Goal: Task Accomplishment & Management: Manage account settings

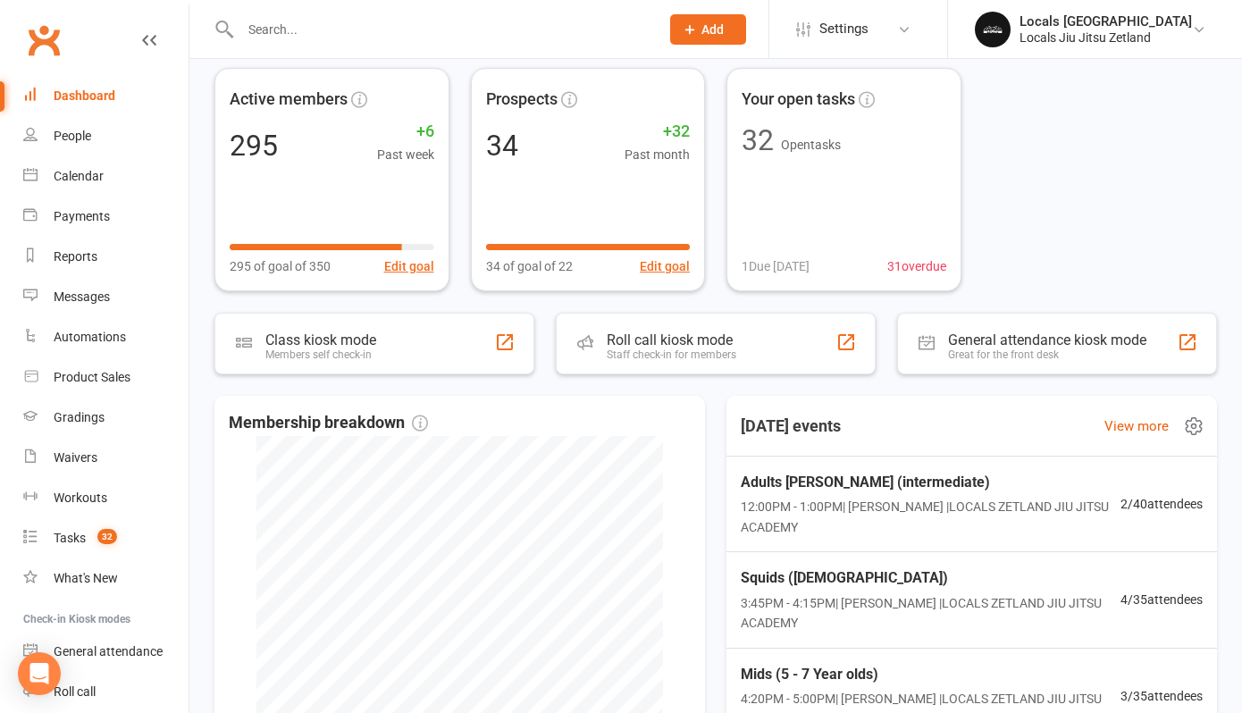
scroll to position [77, 0]
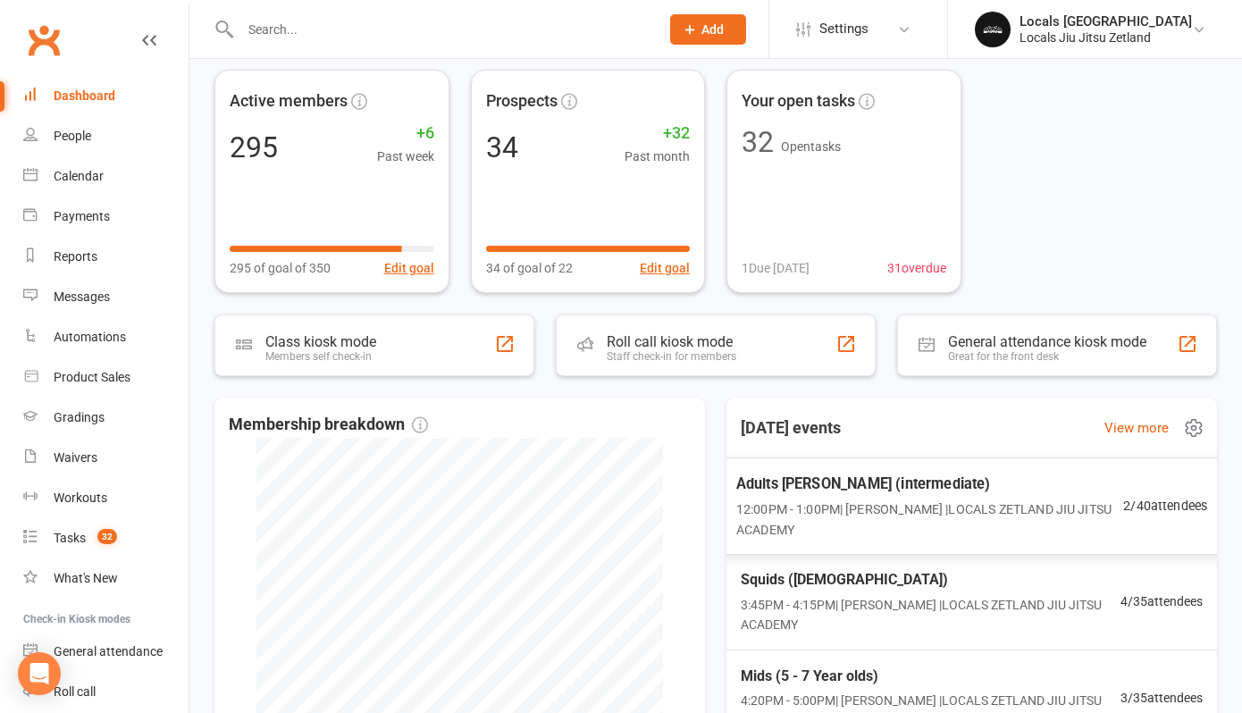
click at [891, 514] on span "12:00PM - 1:00PM | [PERSON_NAME] | LOCALS ZETLAND [GEOGRAPHIC_DATA]" at bounding box center [930, 519] width 387 height 41
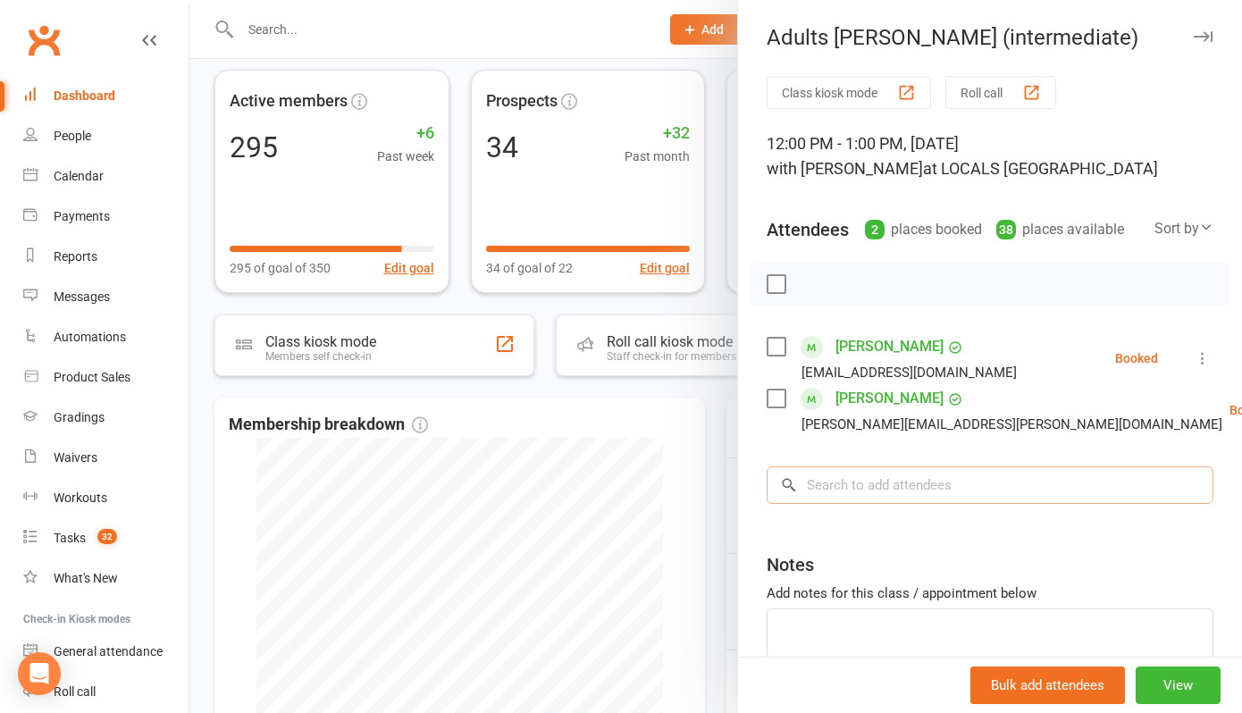
click at [863, 504] on input "search" at bounding box center [990, 486] width 447 height 38
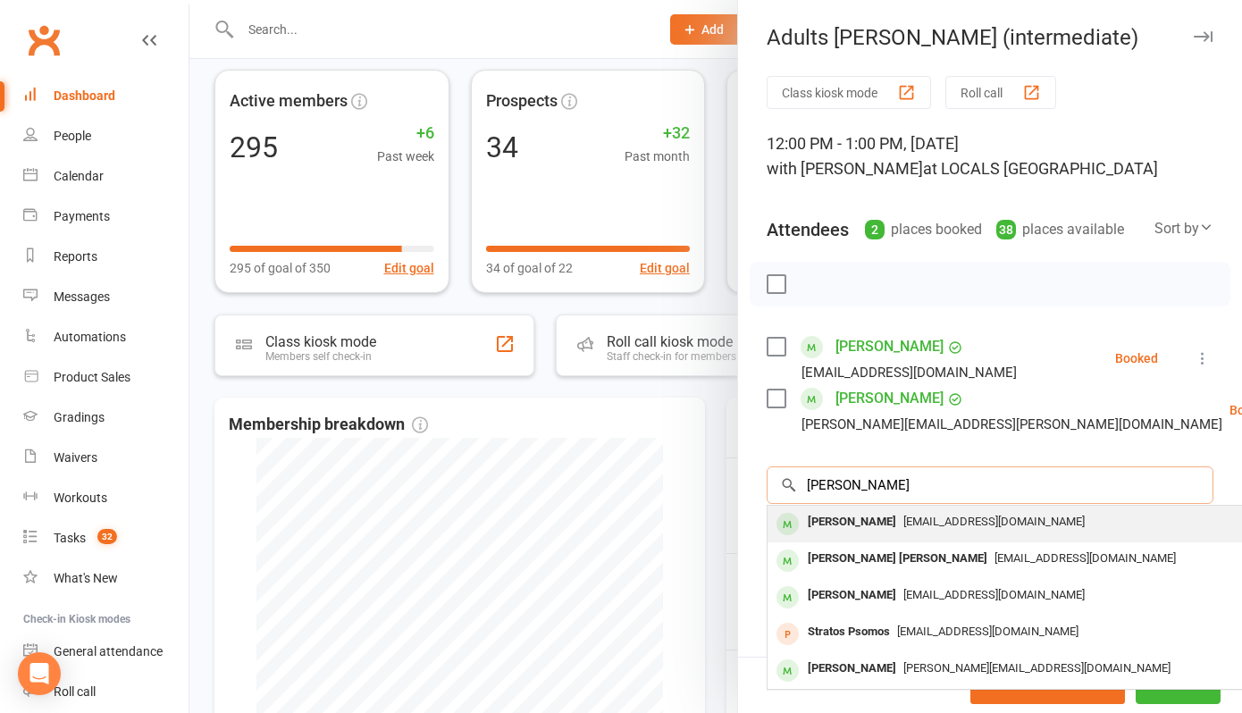
type input "[PERSON_NAME]"
click at [826, 535] on div "[PERSON_NAME]" at bounding box center [852, 522] width 103 height 26
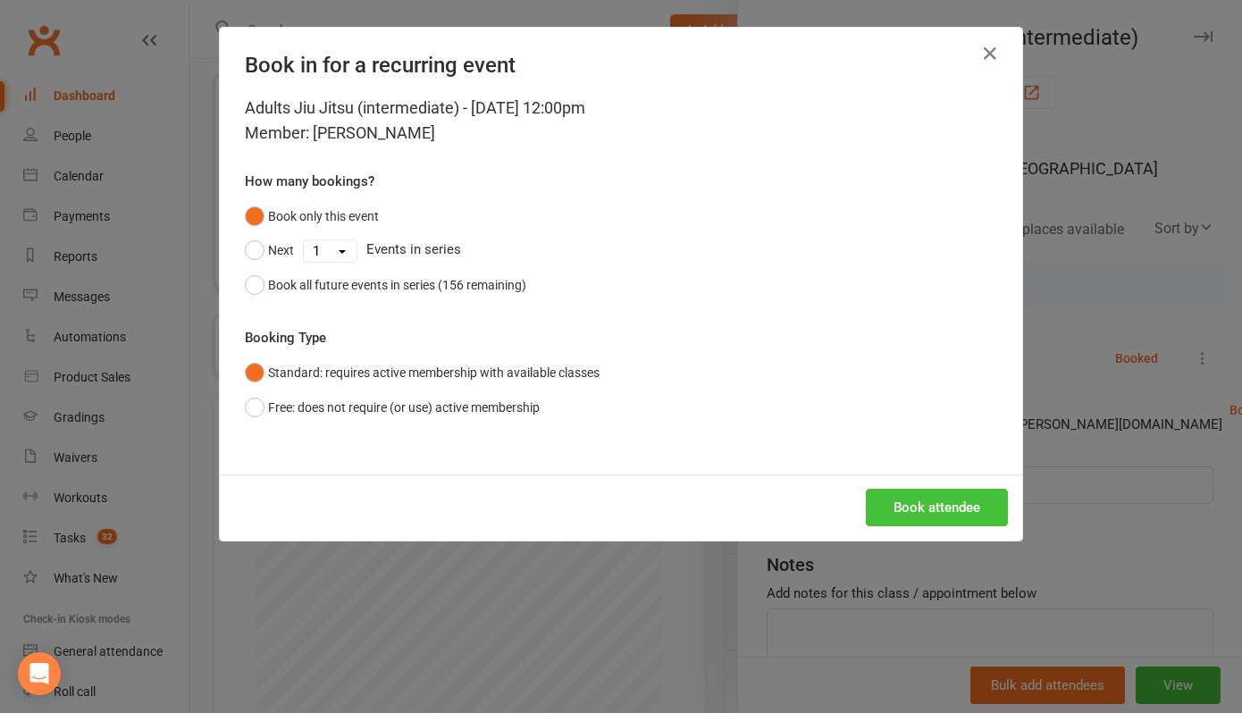
click at [914, 503] on button "Book attendee" at bounding box center [937, 508] width 142 height 38
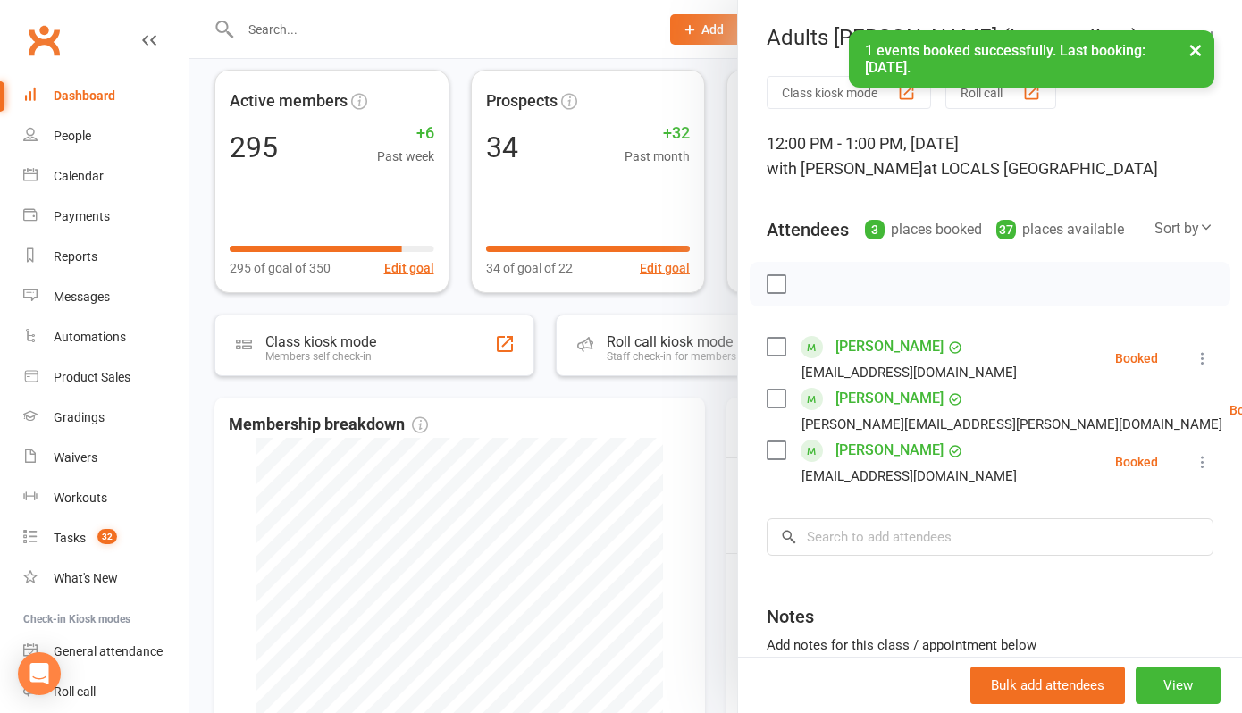
click at [548, 392] on div at bounding box center [715, 356] width 1053 height 713
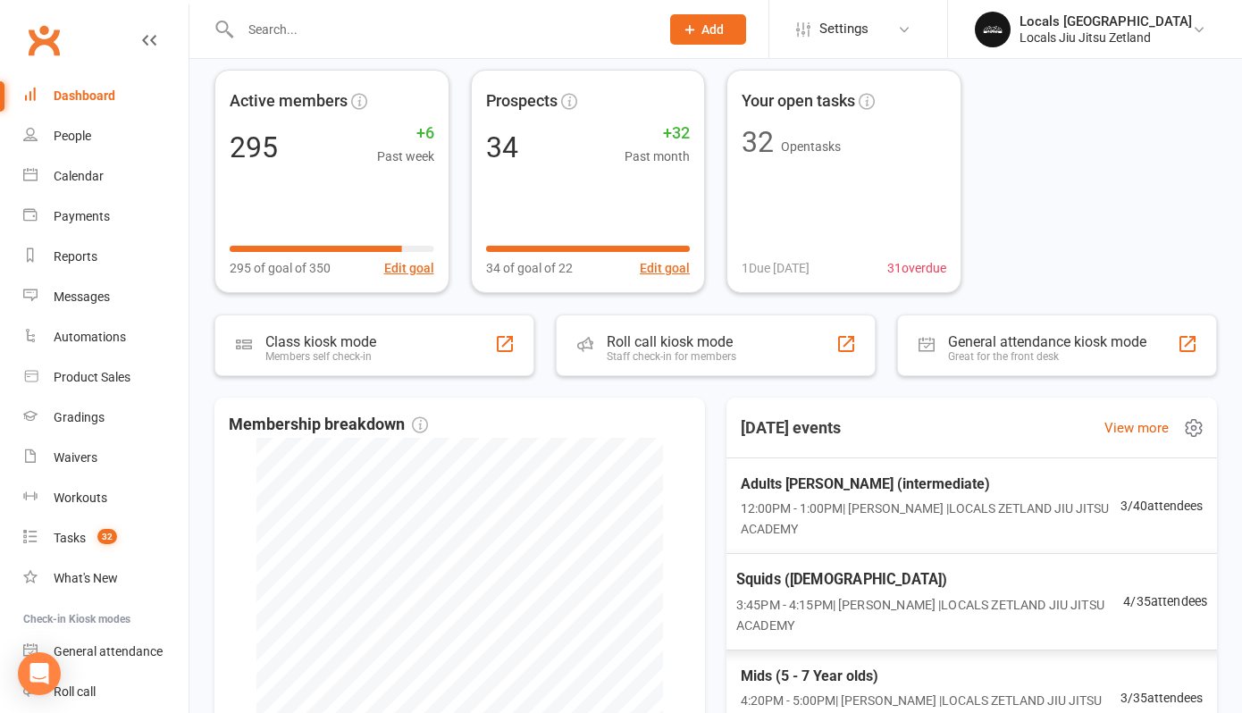
scroll to position [26, 0]
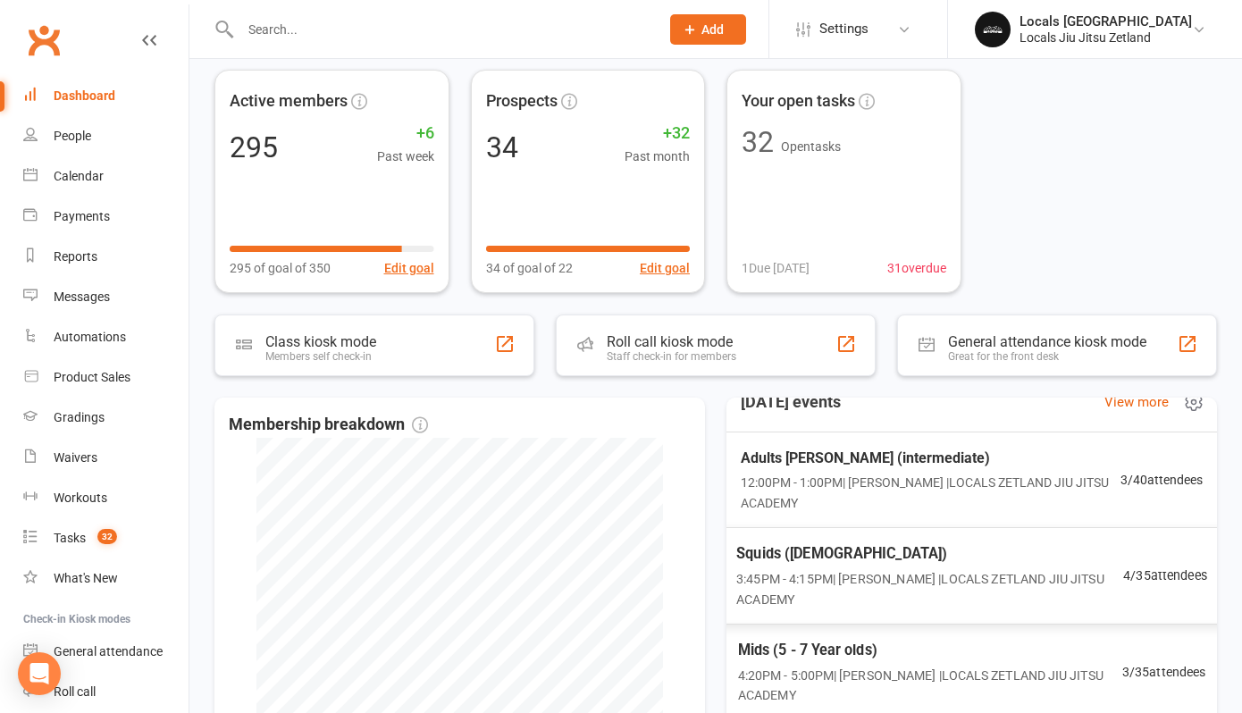
click at [841, 671] on span "4:20PM - 5:00PM | [PERSON_NAME] | LOCALS ZETLAND [GEOGRAPHIC_DATA]" at bounding box center [930, 685] width 384 height 40
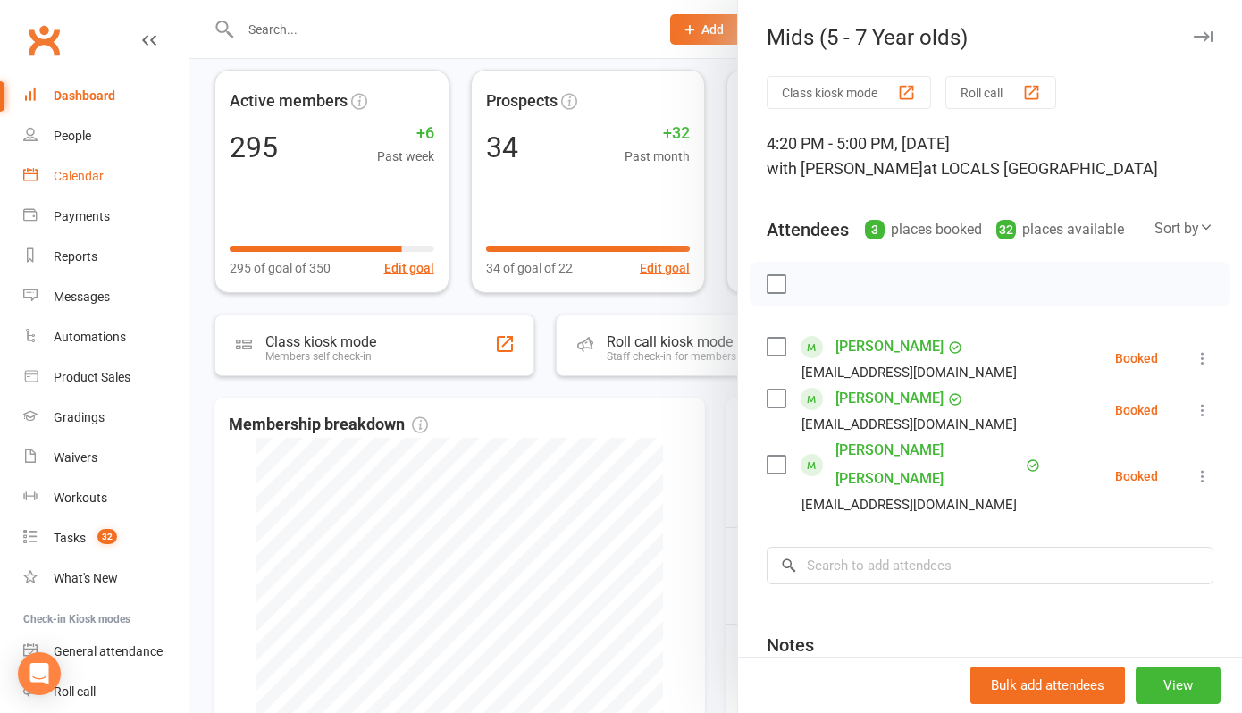
click at [72, 184] on link "Calendar" at bounding box center [105, 176] width 165 height 40
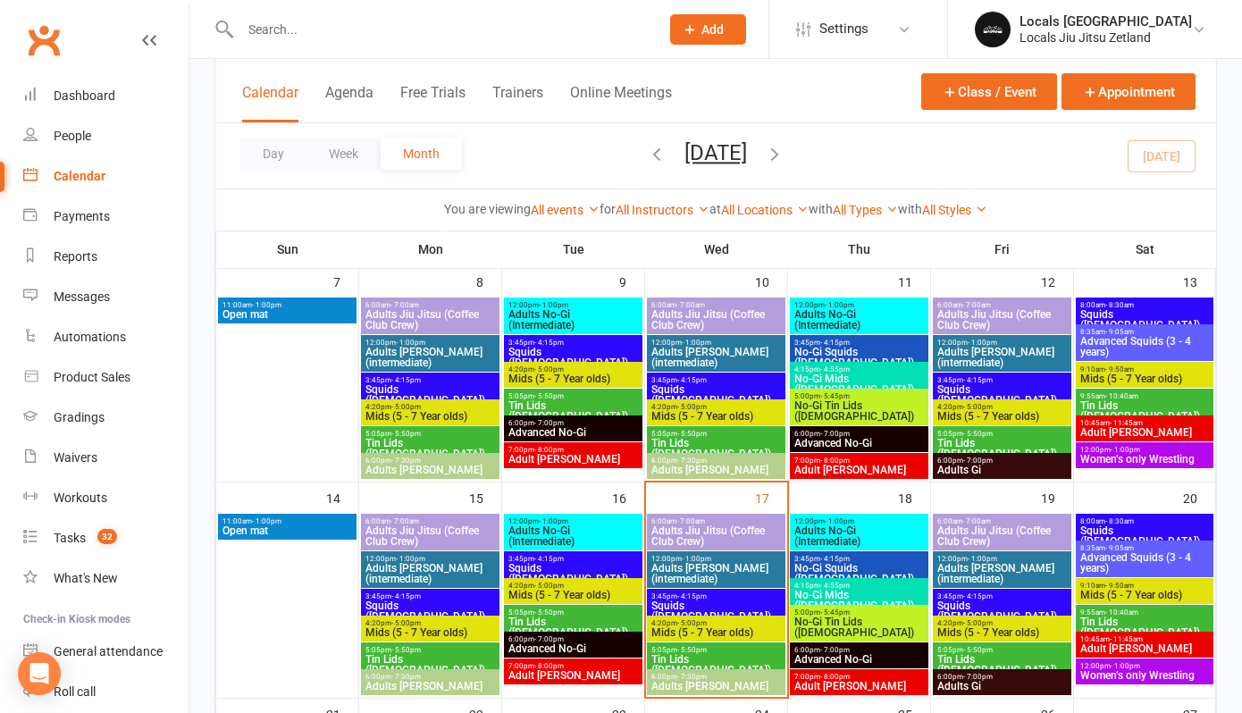
scroll to position [341, 0]
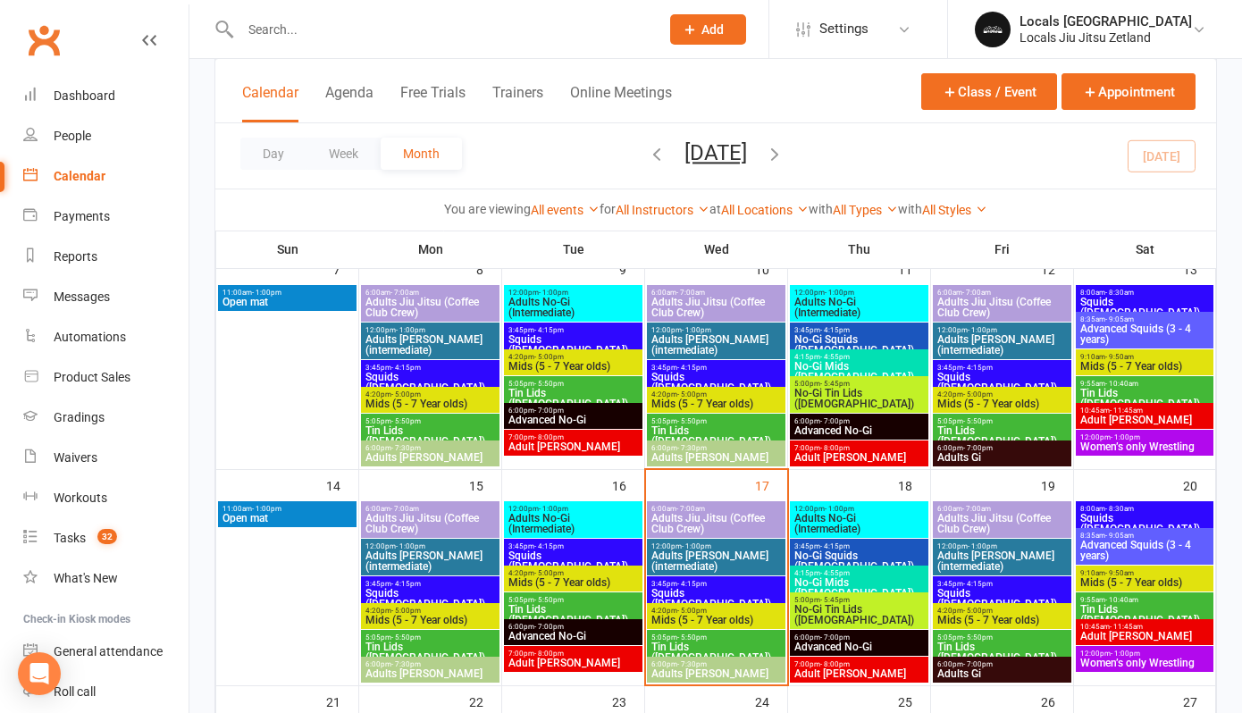
click at [684, 590] on span "Squids ([DEMOGRAPHIC_DATA])" at bounding box center [716, 598] width 131 height 21
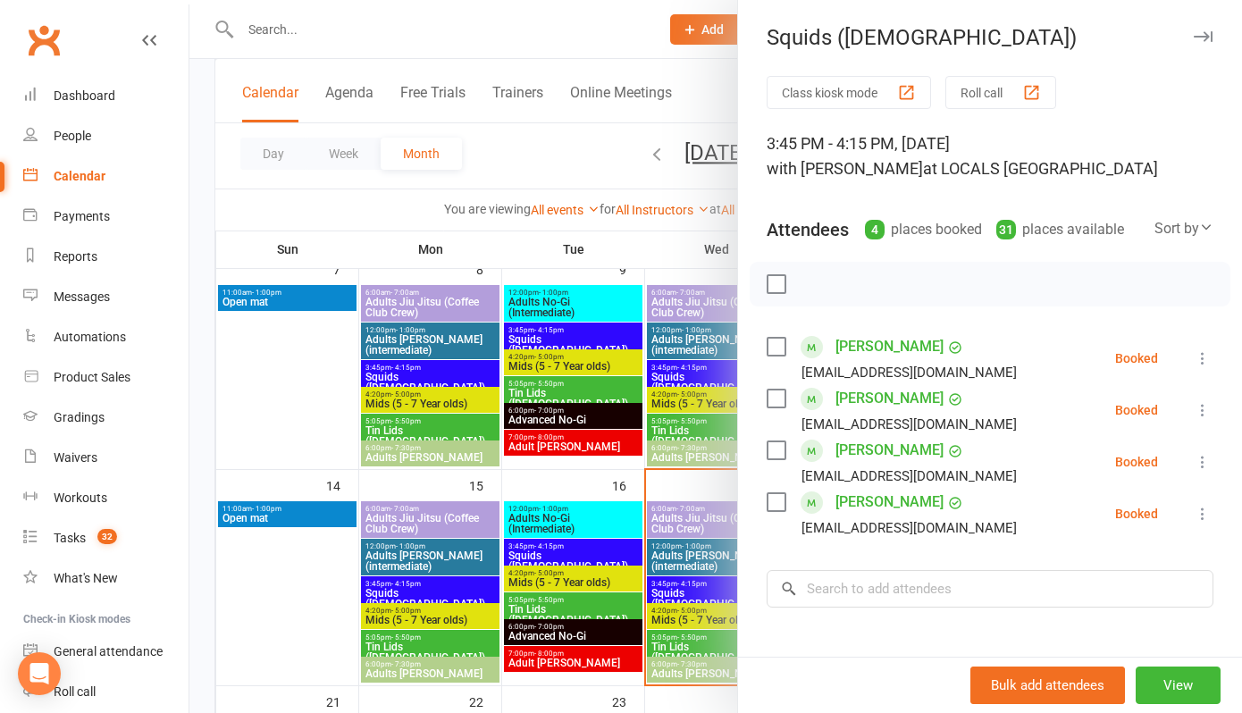
click at [667, 624] on div at bounding box center [715, 356] width 1053 height 713
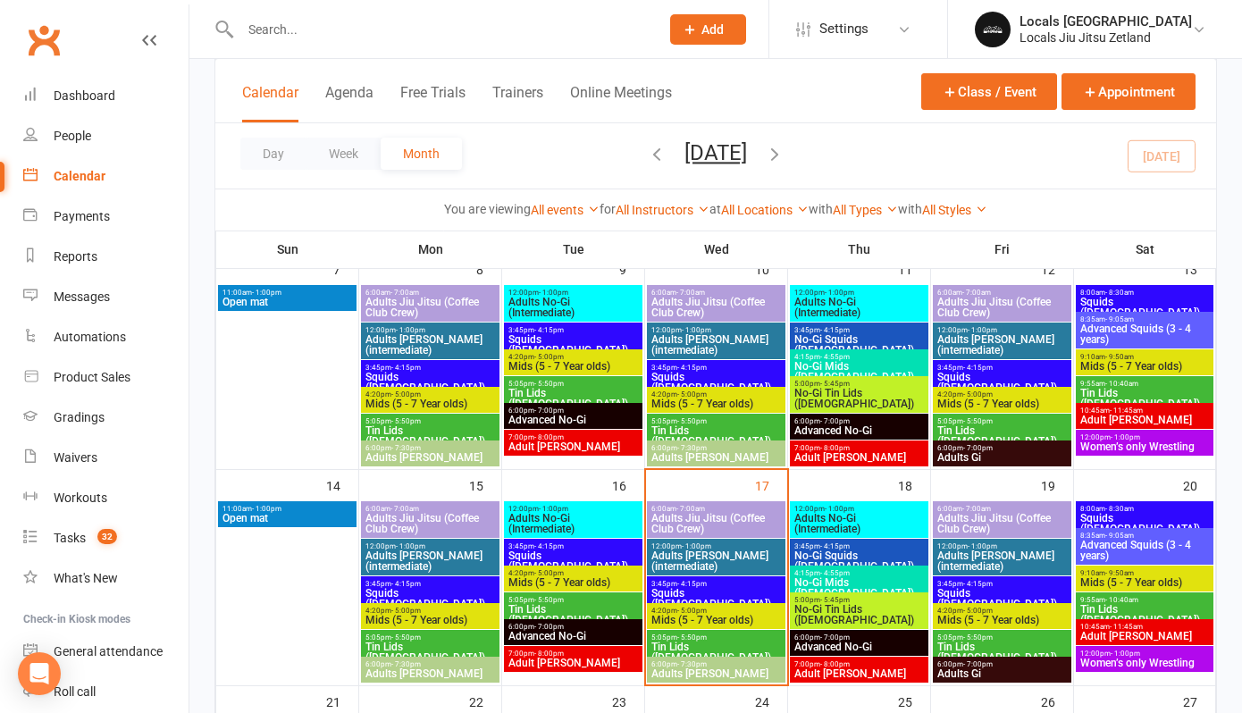
click at [667, 624] on span "Mids (5 - 7 Year olds)" at bounding box center [716, 620] width 131 height 11
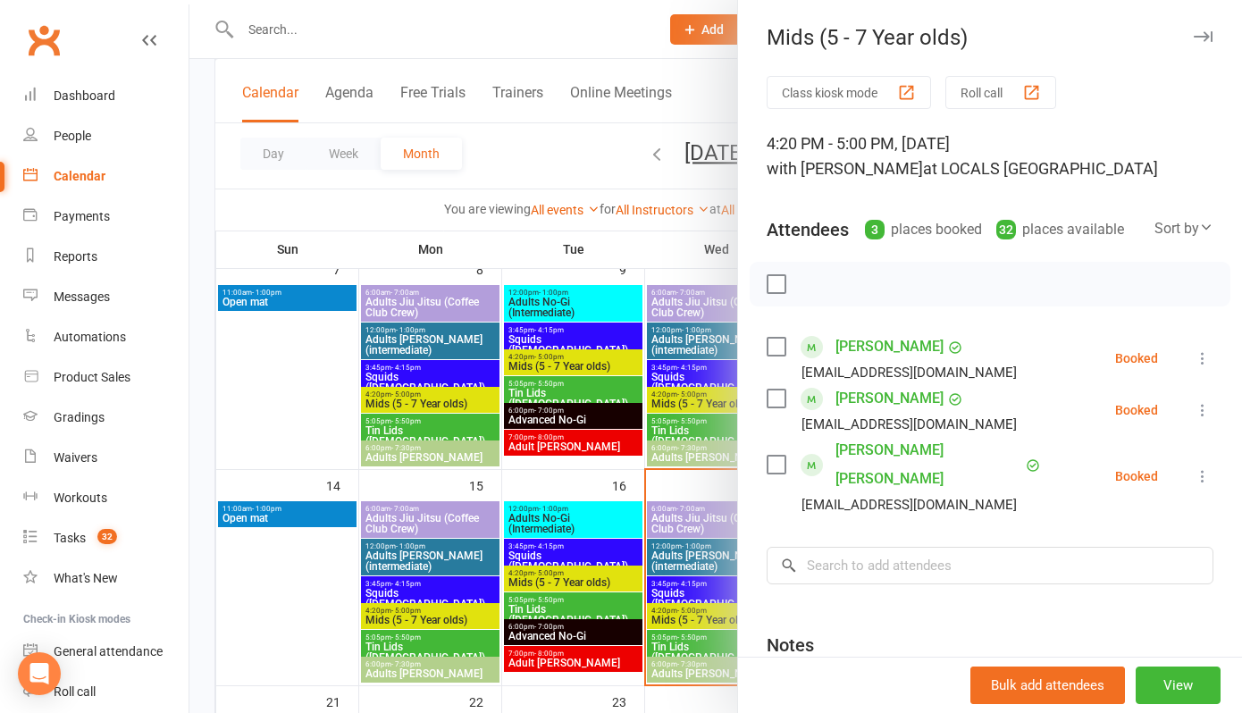
click at [621, 231] on div at bounding box center [715, 356] width 1053 height 713
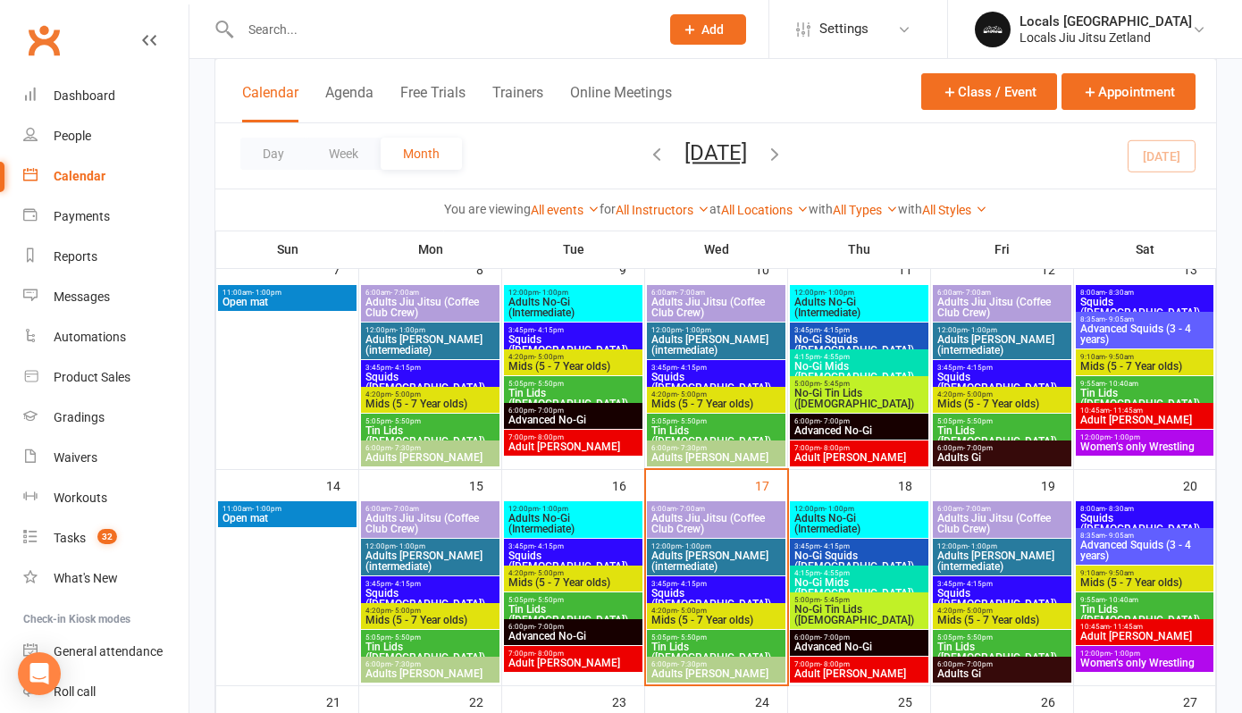
click at [520, 559] on span "Squids ([DEMOGRAPHIC_DATA])" at bounding box center [573, 561] width 131 height 21
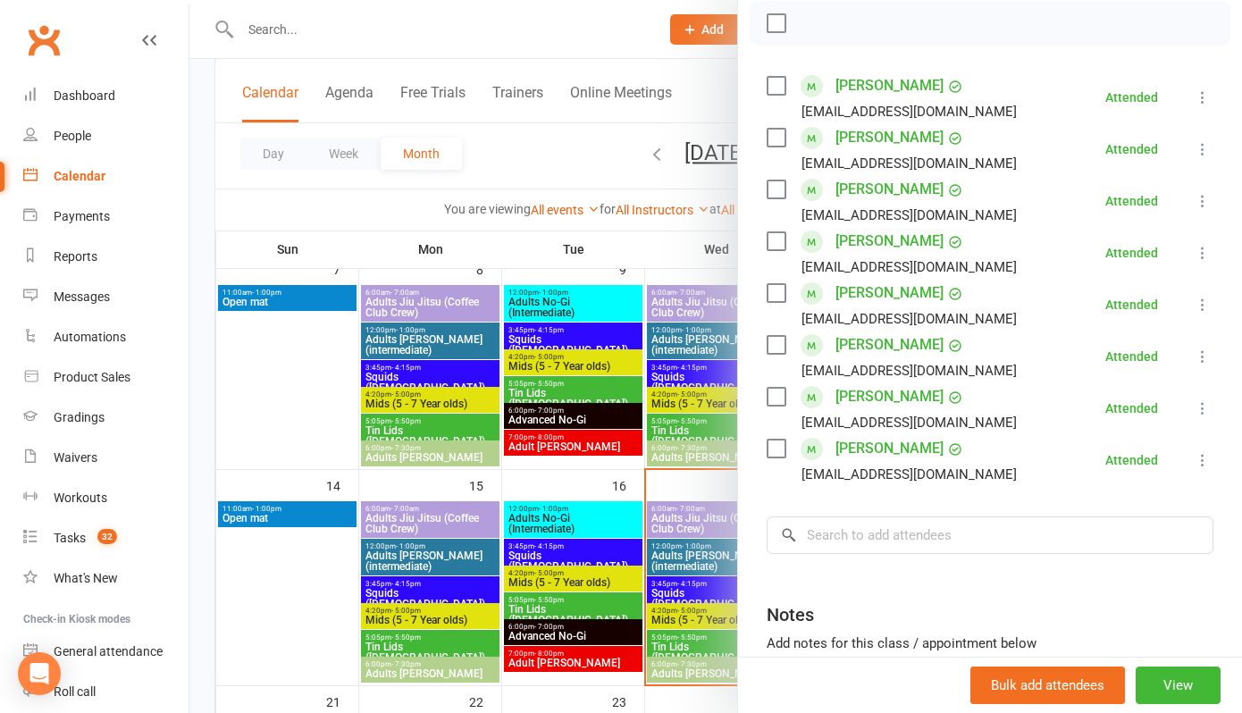
scroll to position [262, 0]
click at [535, 584] on div at bounding box center [715, 356] width 1053 height 713
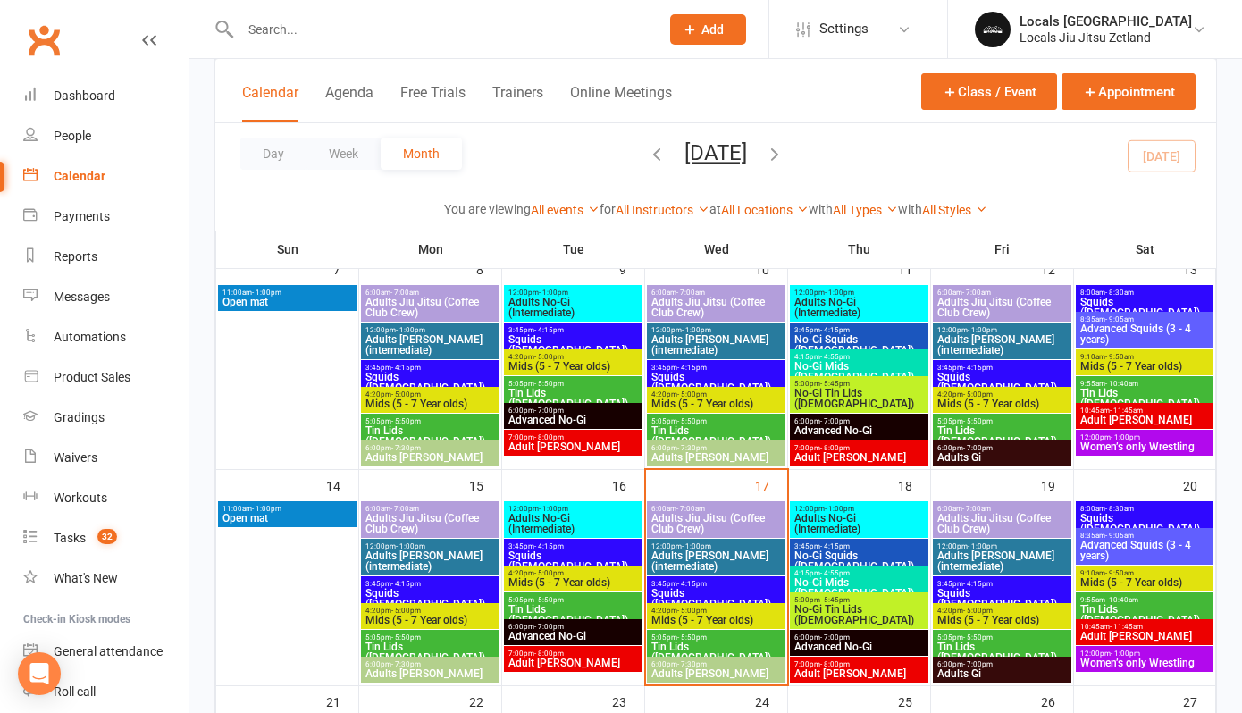
click at [535, 584] on span "Mids (5 - 7 Year olds)" at bounding box center [573, 582] width 131 height 11
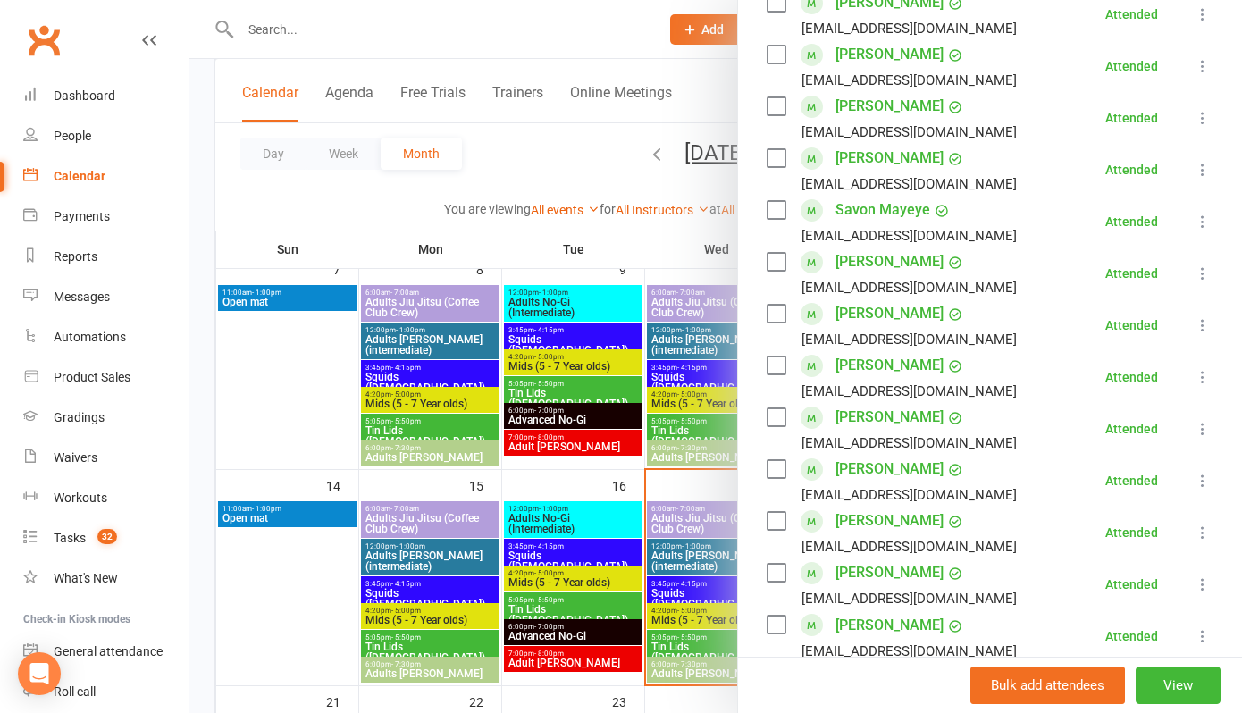
scroll to position [507, 0]
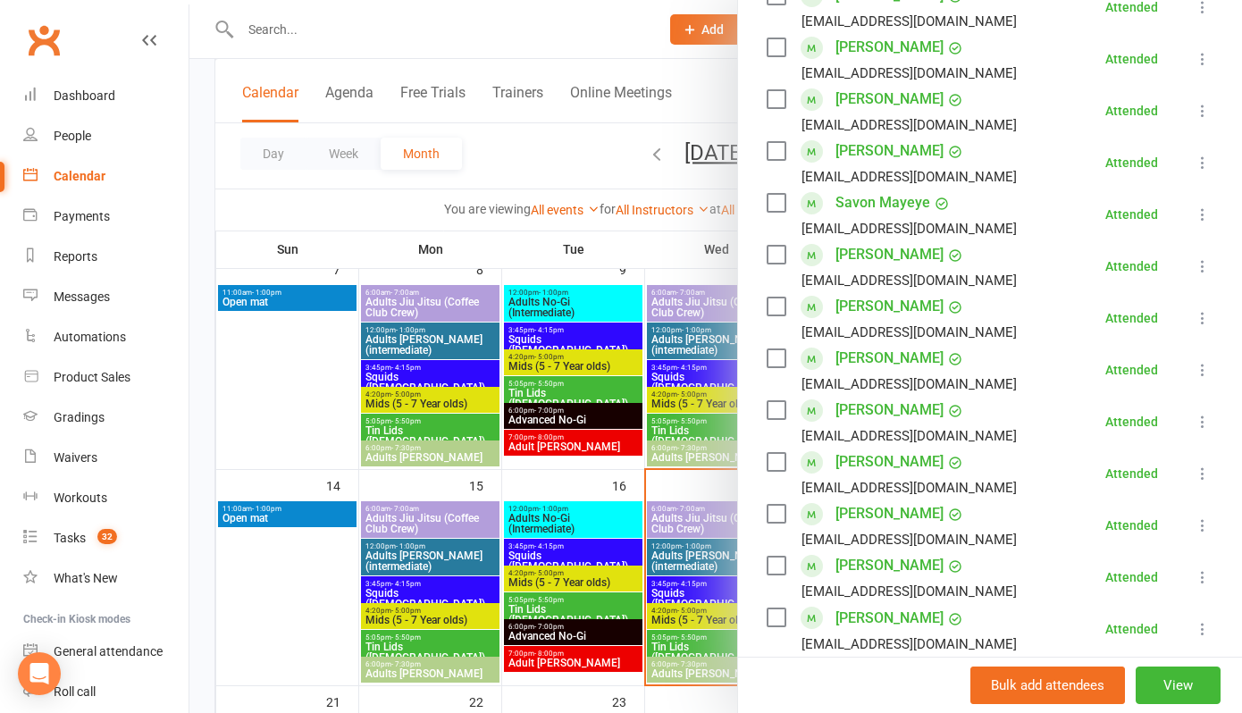
click at [539, 553] on div at bounding box center [715, 356] width 1053 height 713
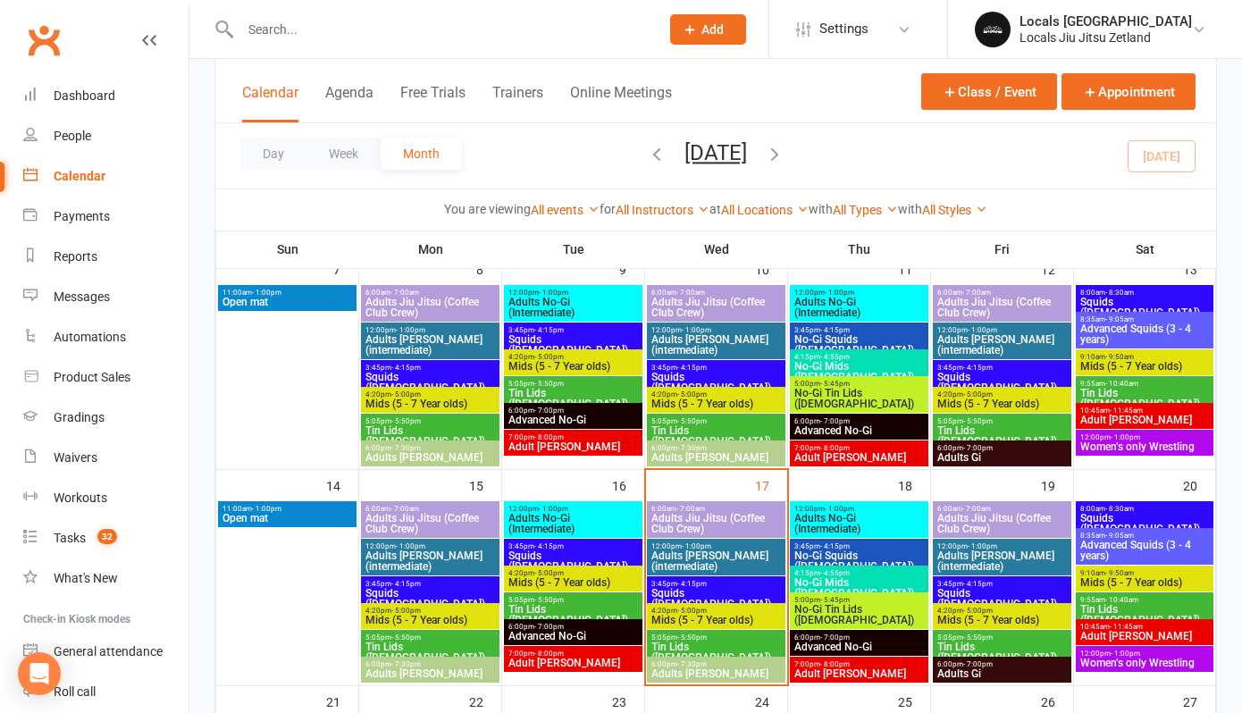
click at [539, 553] on span "Squids ([DEMOGRAPHIC_DATA])" at bounding box center [573, 561] width 131 height 21
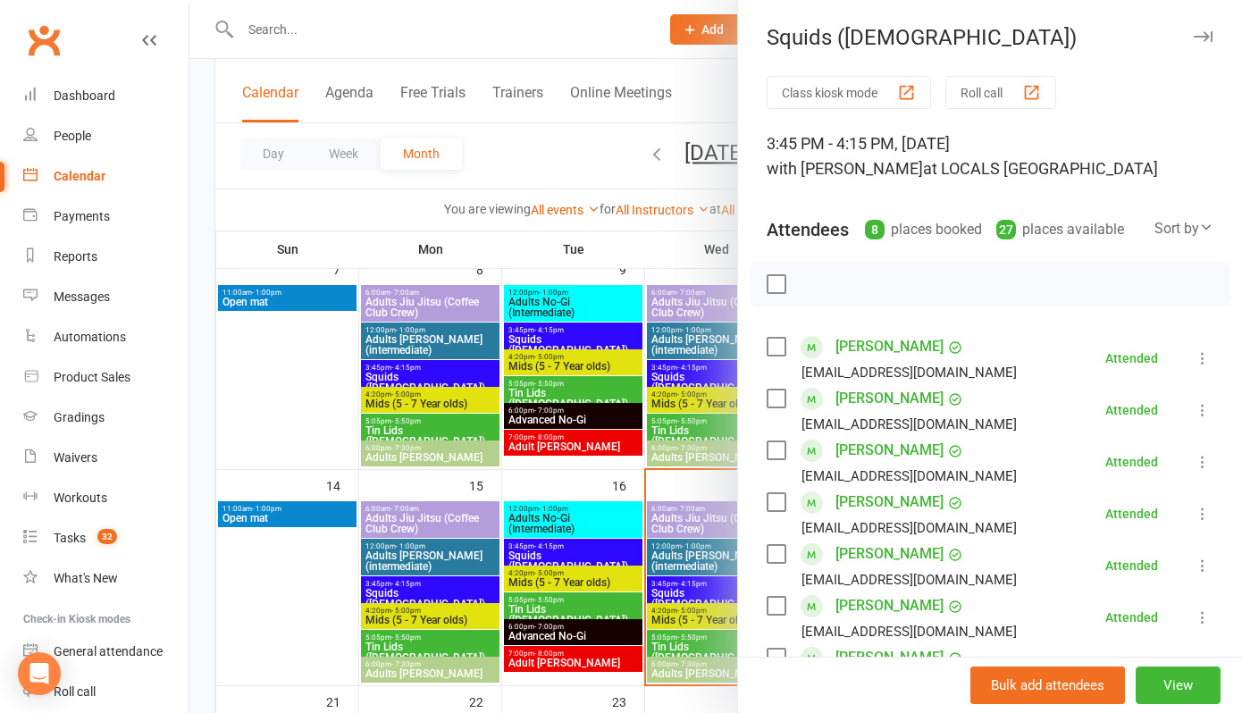
click at [1200, 419] on icon at bounding box center [1203, 410] width 18 height 18
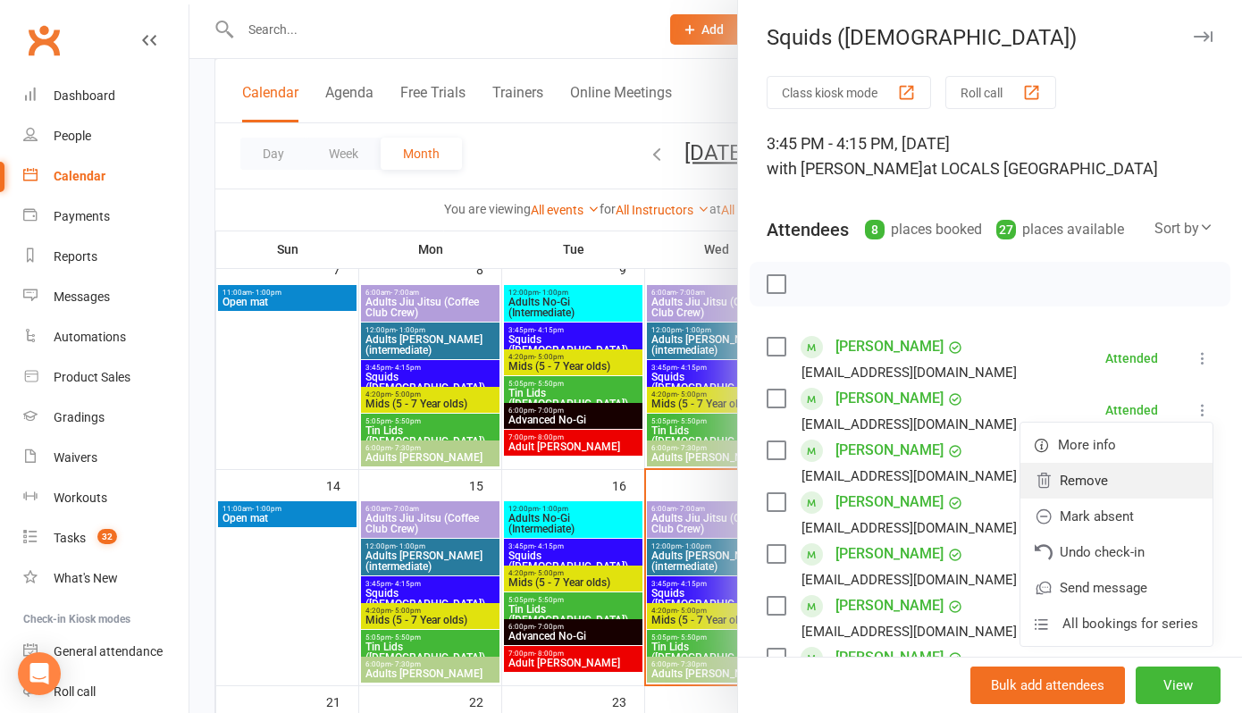
click at [1098, 499] on link "Remove" at bounding box center [1117, 481] width 192 height 36
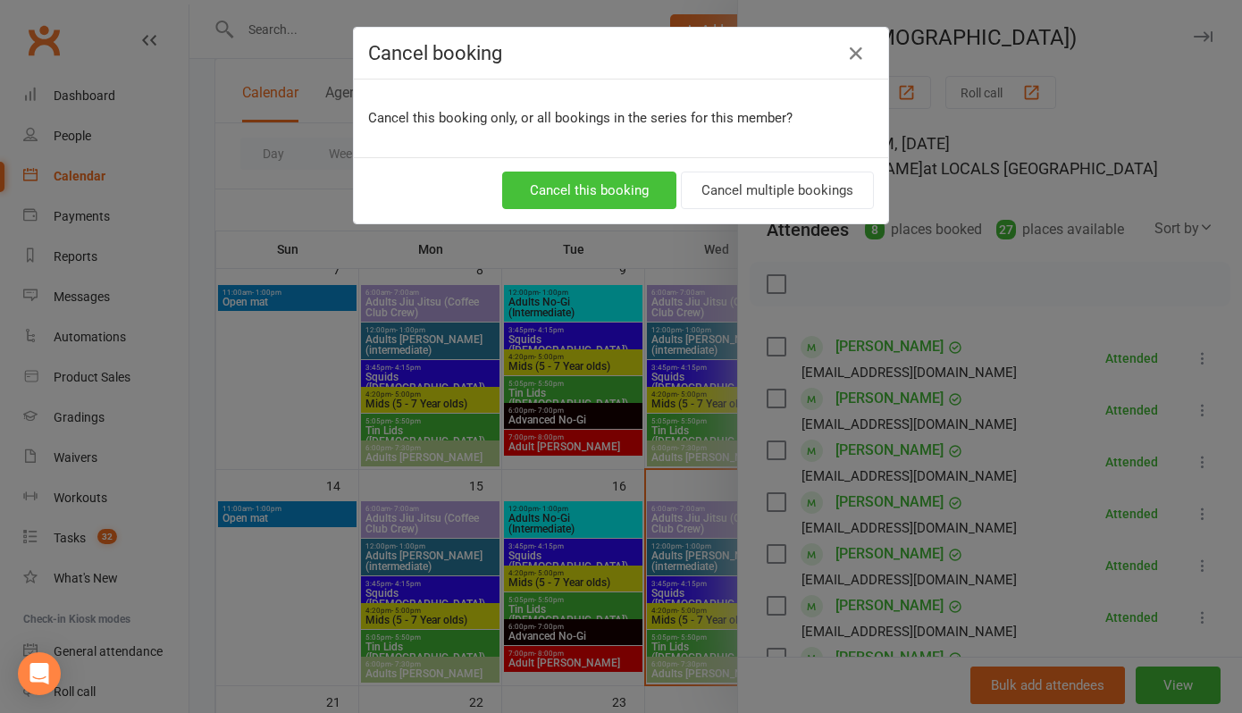
click at [553, 189] on button "Cancel this booking" at bounding box center [589, 191] width 174 height 38
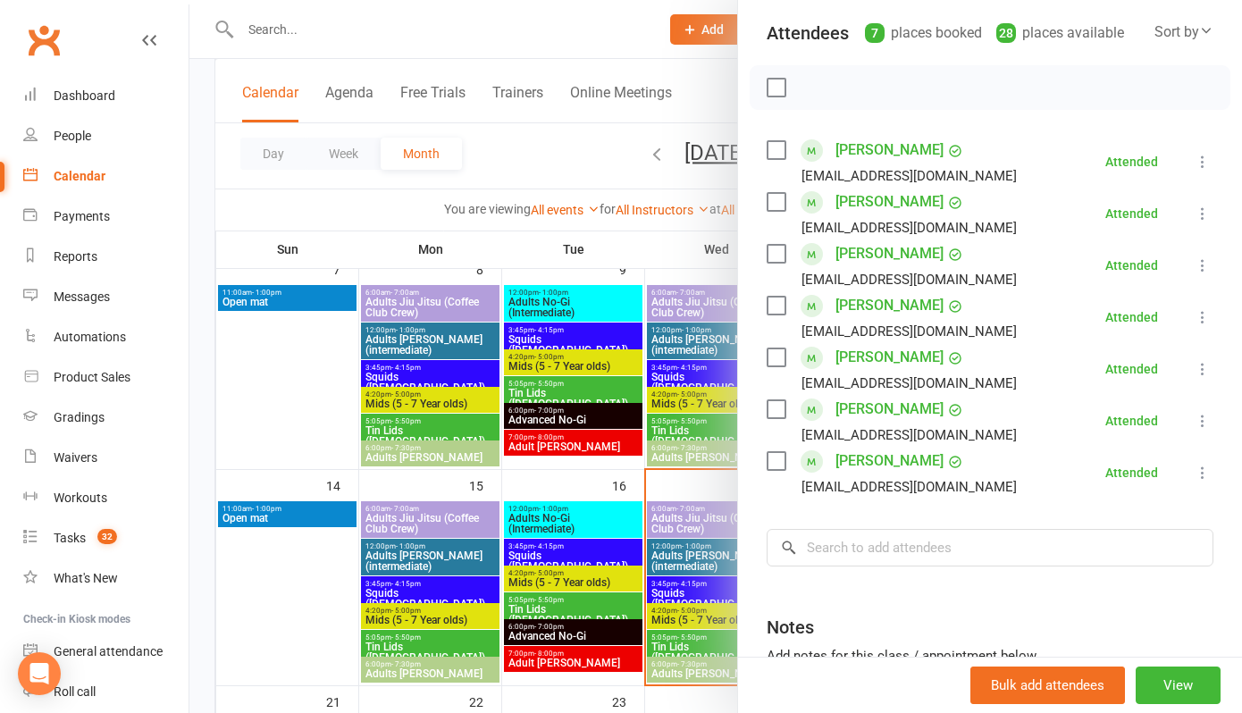
scroll to position [206, 0]
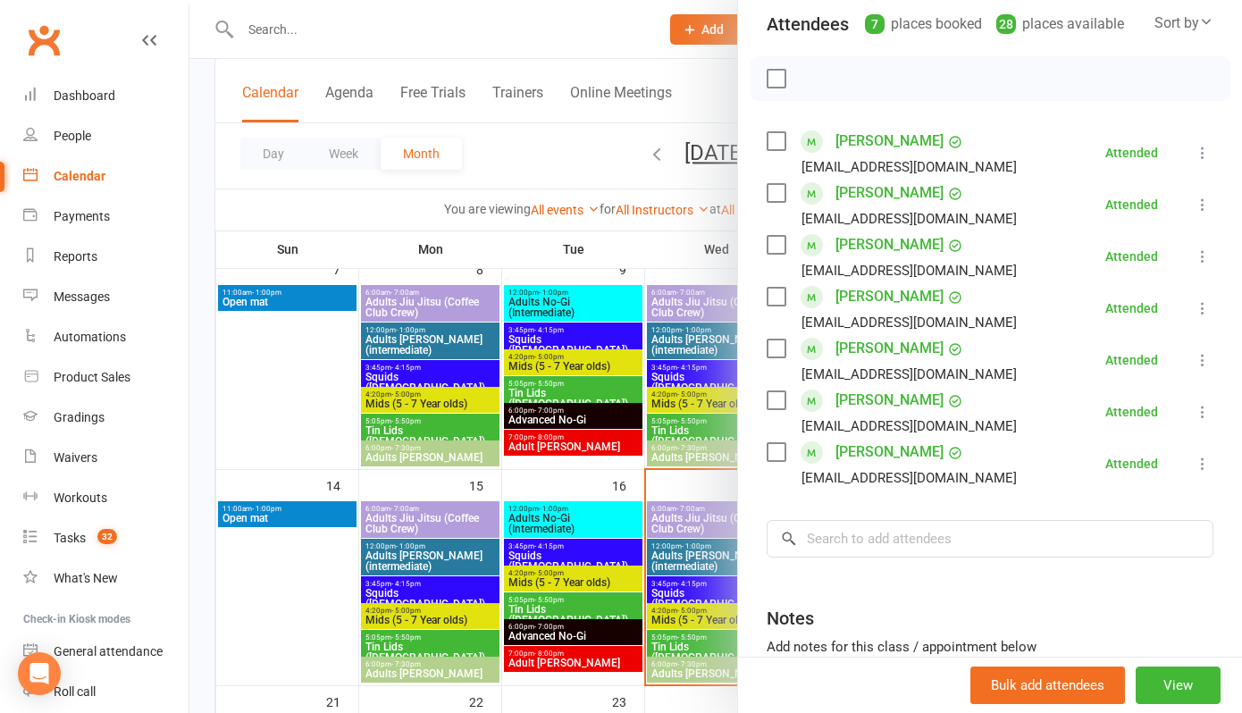
click at [555, 598] on div at bounding box center [715, 356] width 1053 height 713
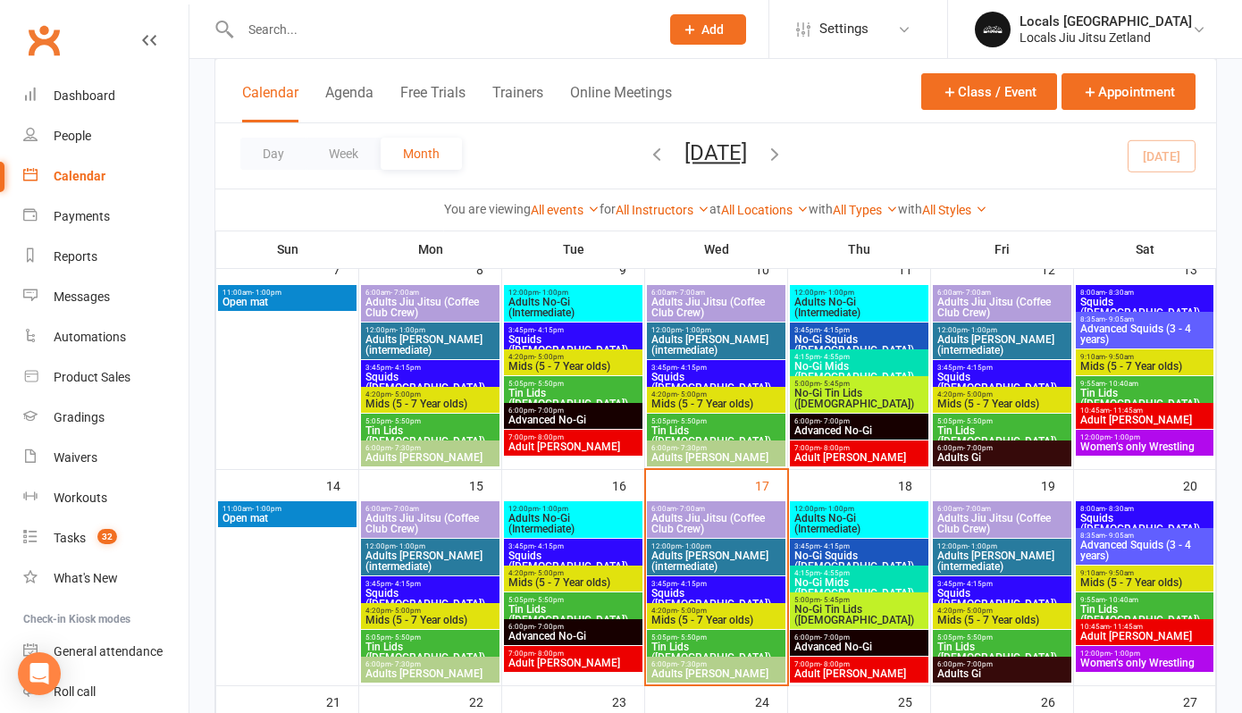
click at [550, 580] on span "Mids (5 - 7 Year olds)" at bounding box center [573, 582] width 131 height 11
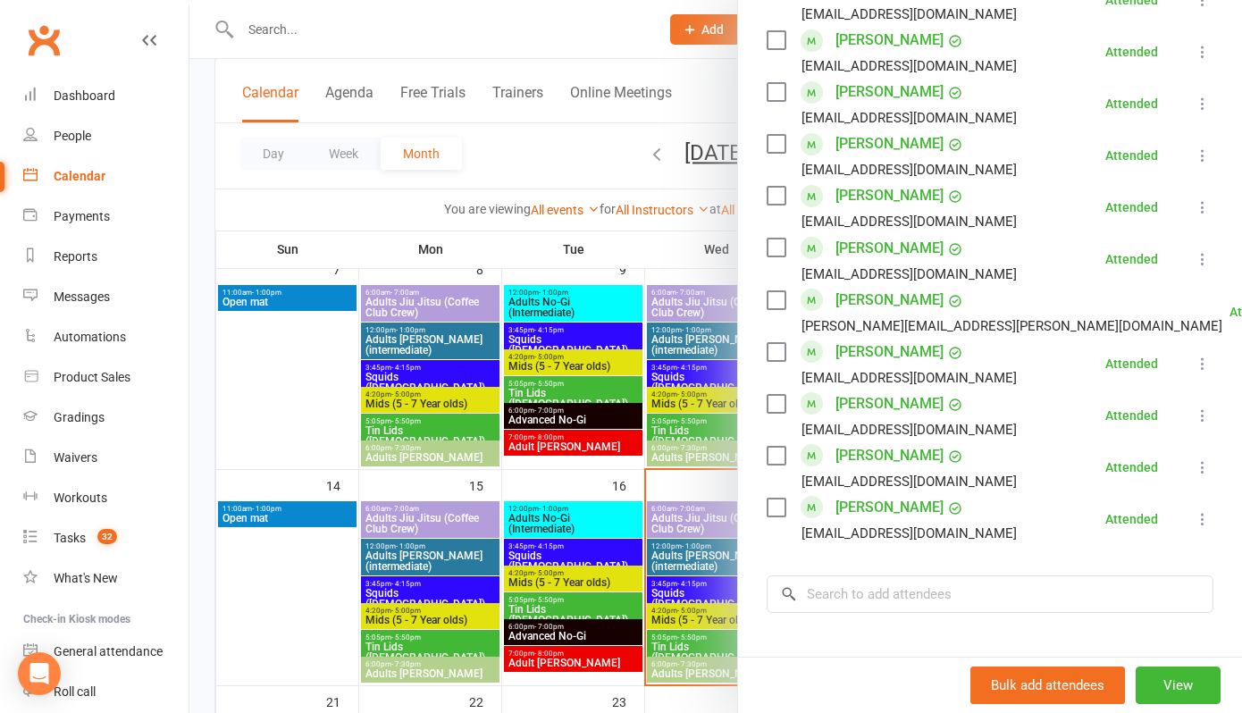
scroll to position [879, 0]
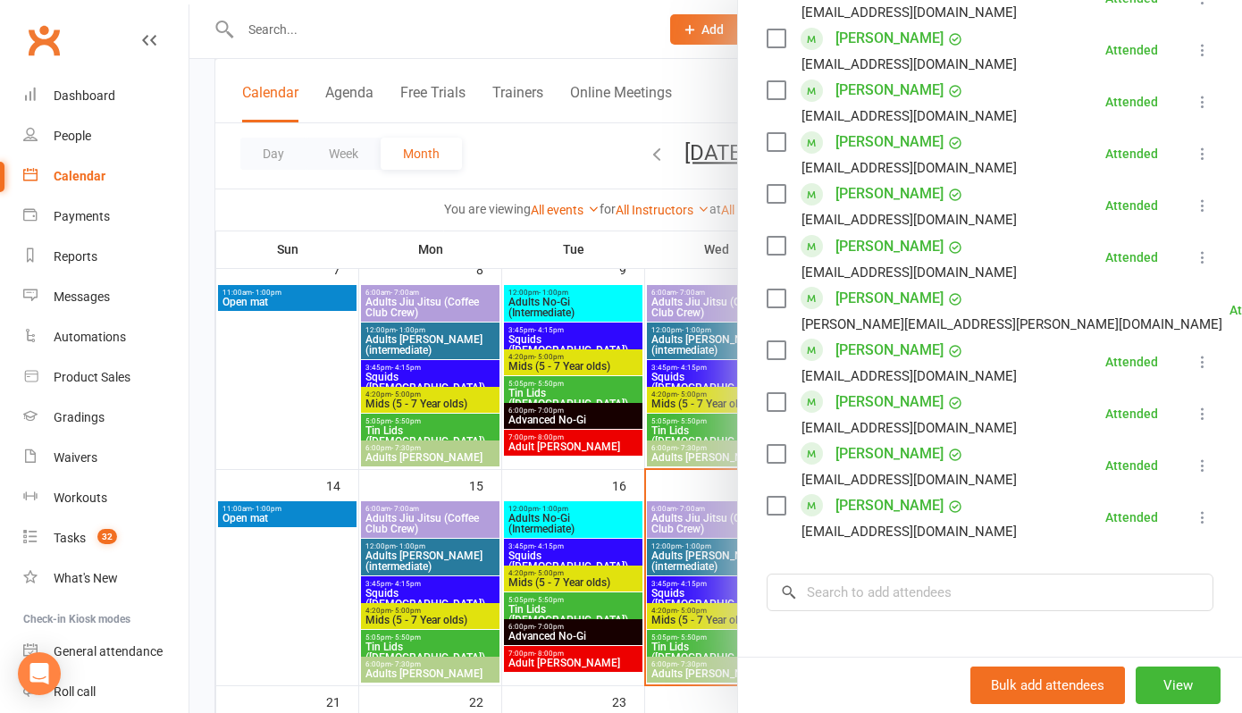
click at [543, 552] on div at bounding box center [715, 356] width 1053 height 713
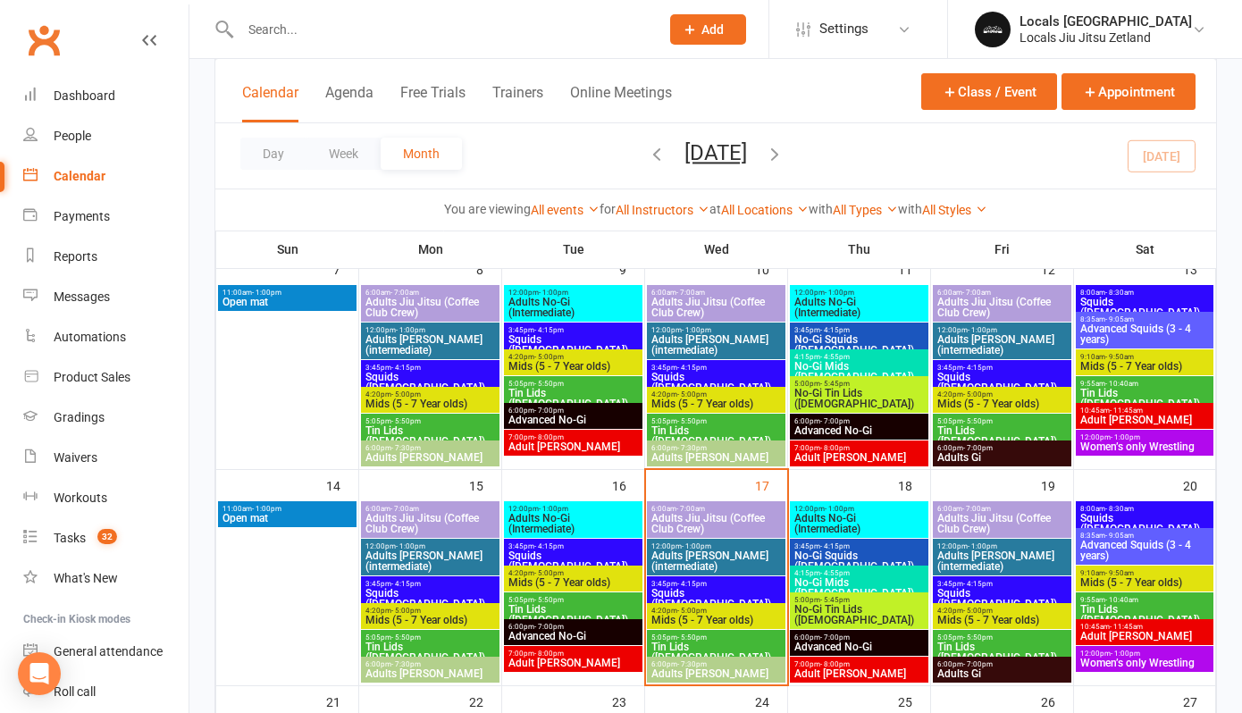
click at [543, 552] on span "Squids ([DEMOGRAPHIC_DATA])" at bounding box center [573, 561] width 131 height 21
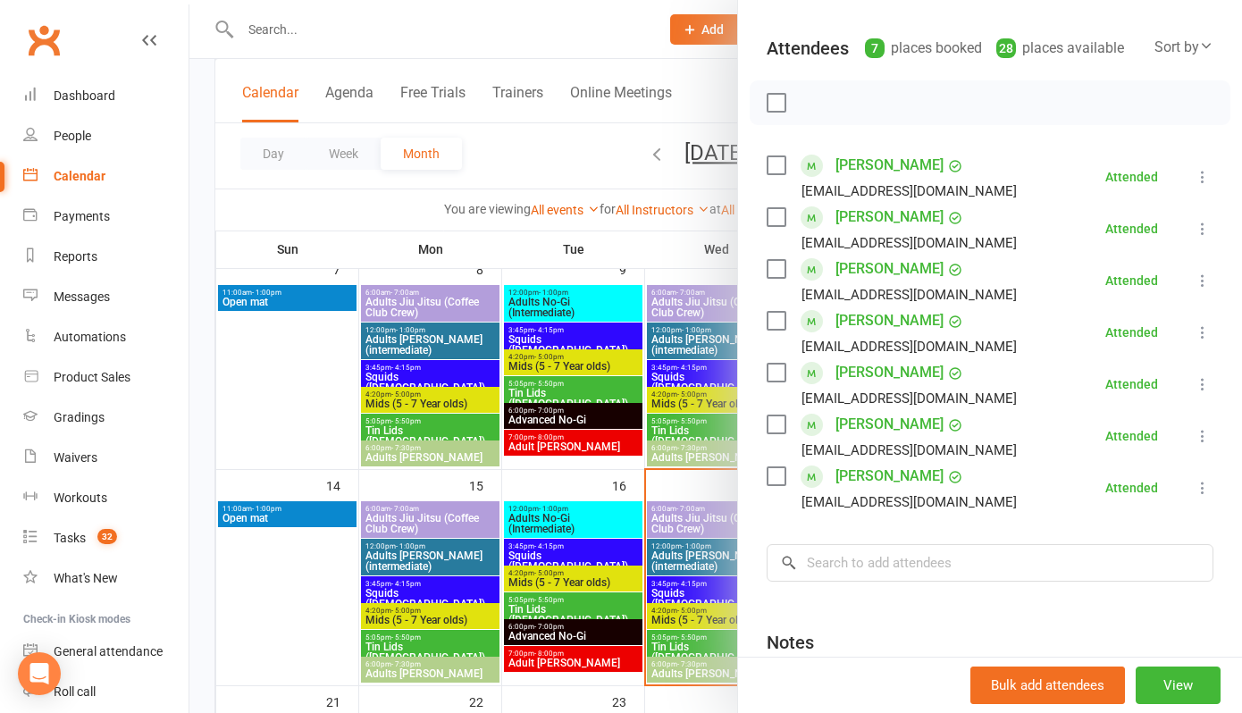
scroll to position [187, 0]
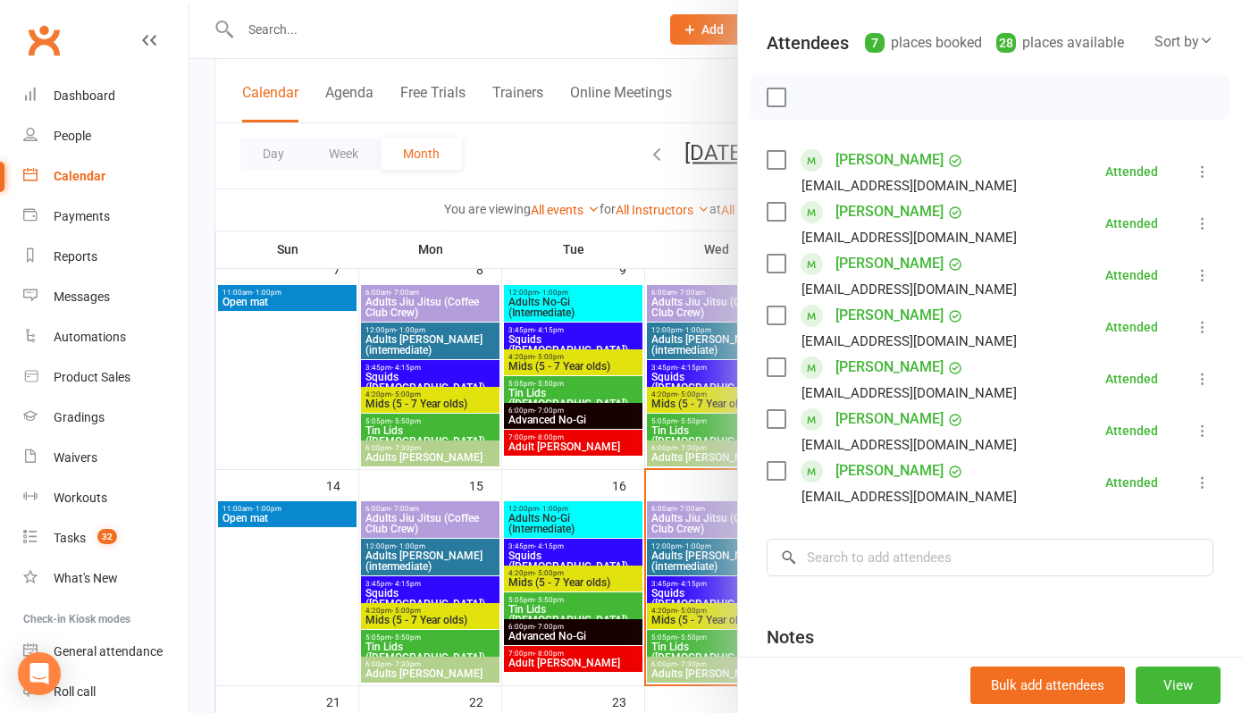
click at [537, 588] on div at bounding box center [715, 356] width 1053 height 713
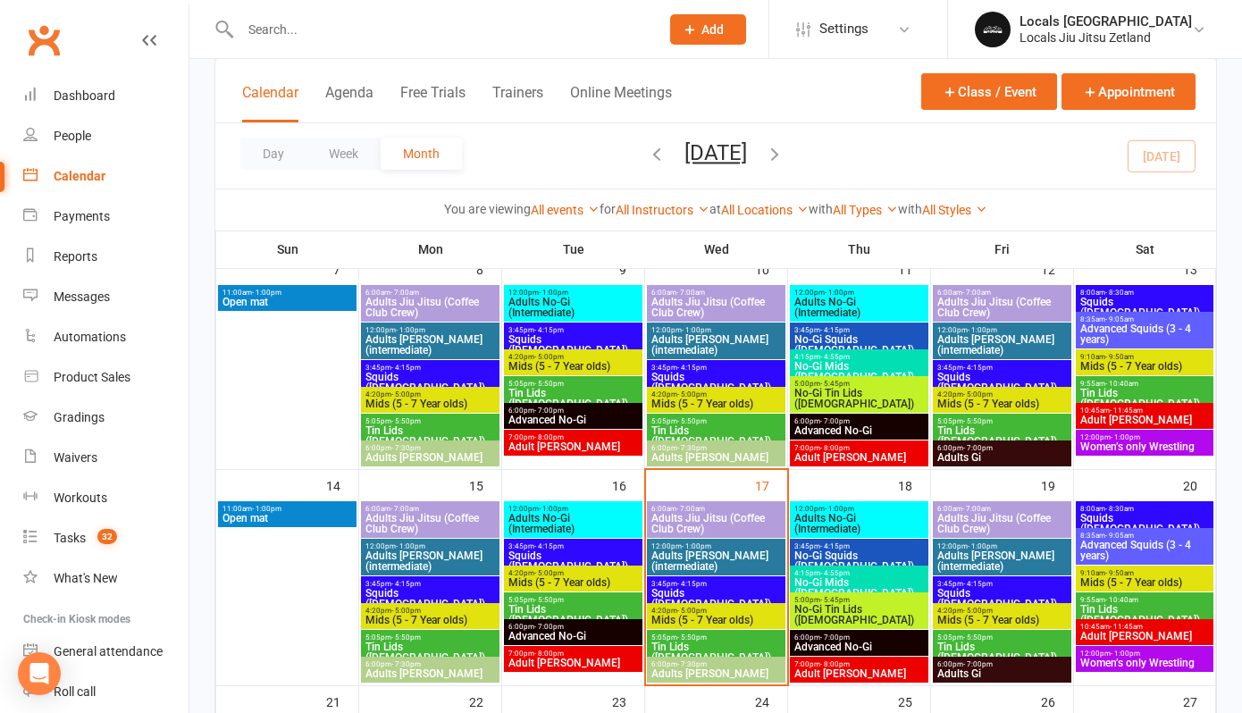
click at [537, 588] on span "Mids (5 - 7 Year olds)" at bounding box center [573, 582] width 131 height 11
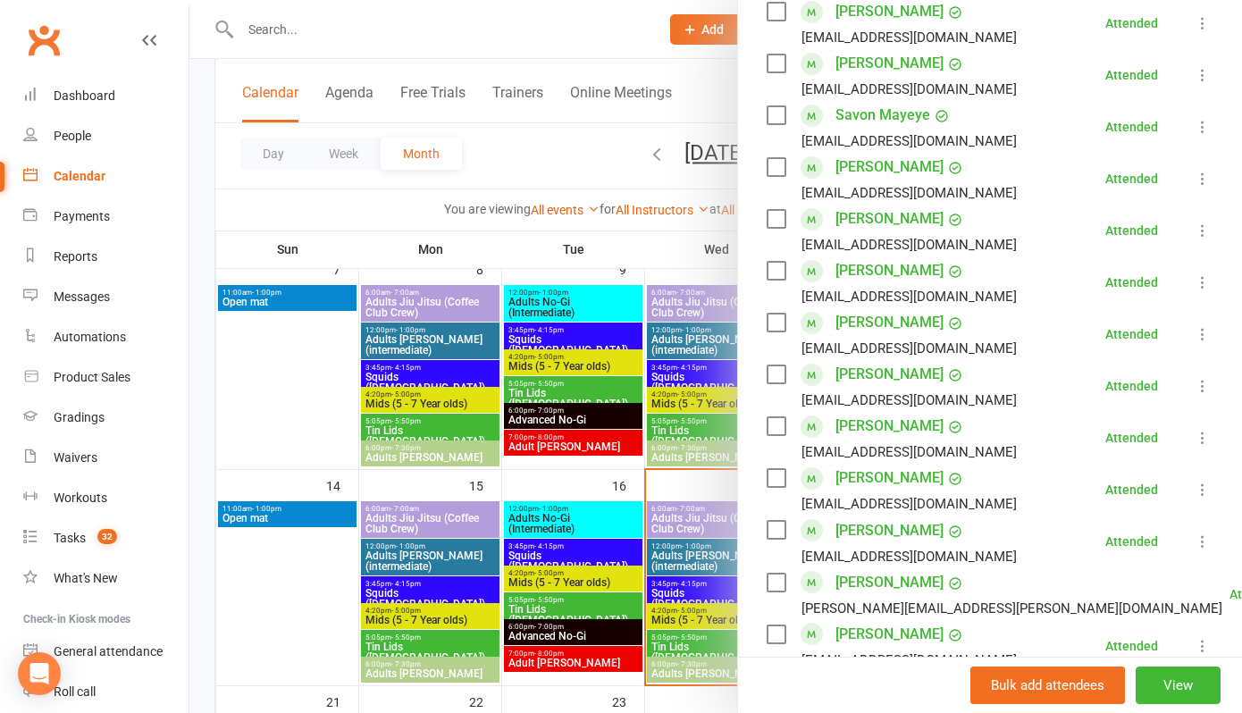
scroll to position [599, 0]
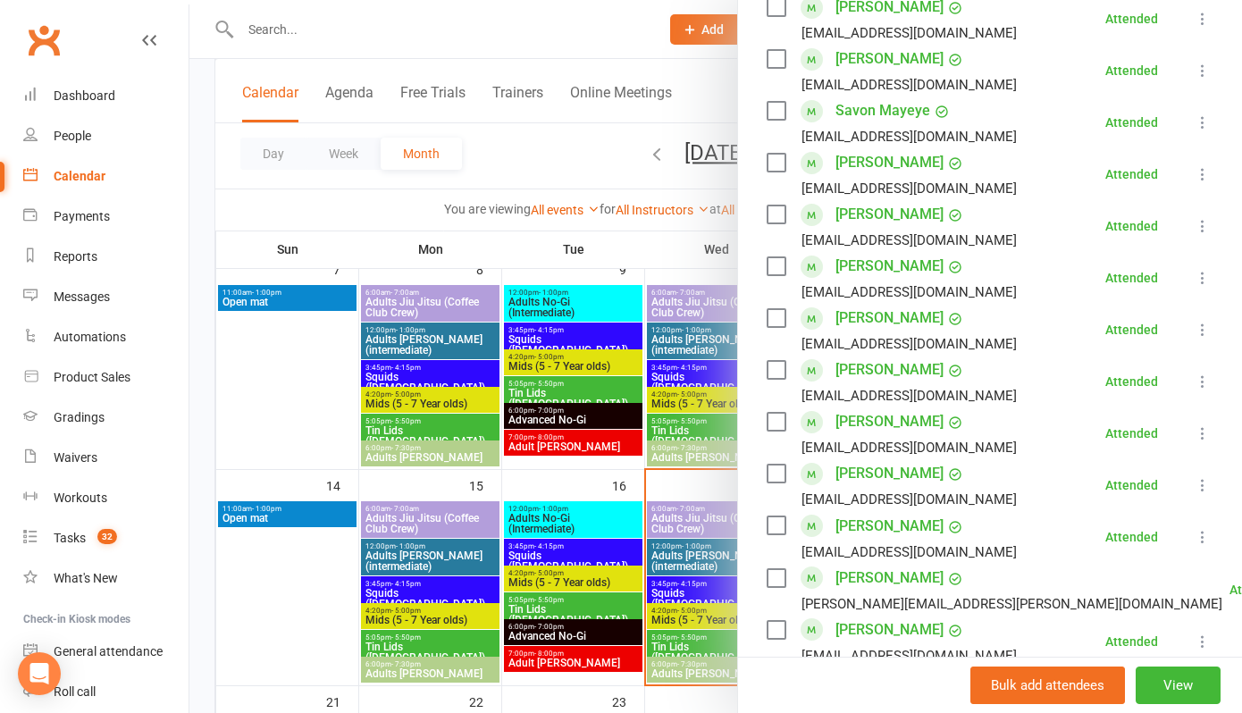
click at [1207, 494] on icon at bounding box center [1203, 485] width 18 height 18
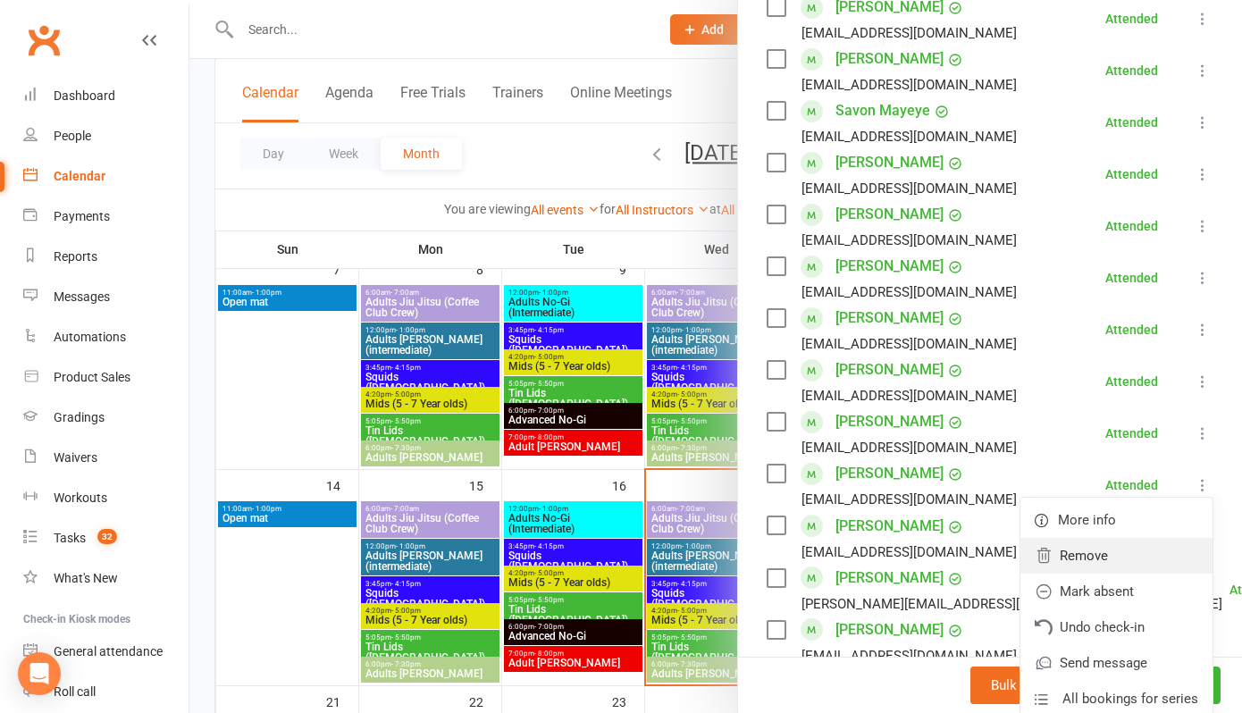
click at [1098, 574] on link "Remove" at bounding box center [1117, 556] width 192 height 36
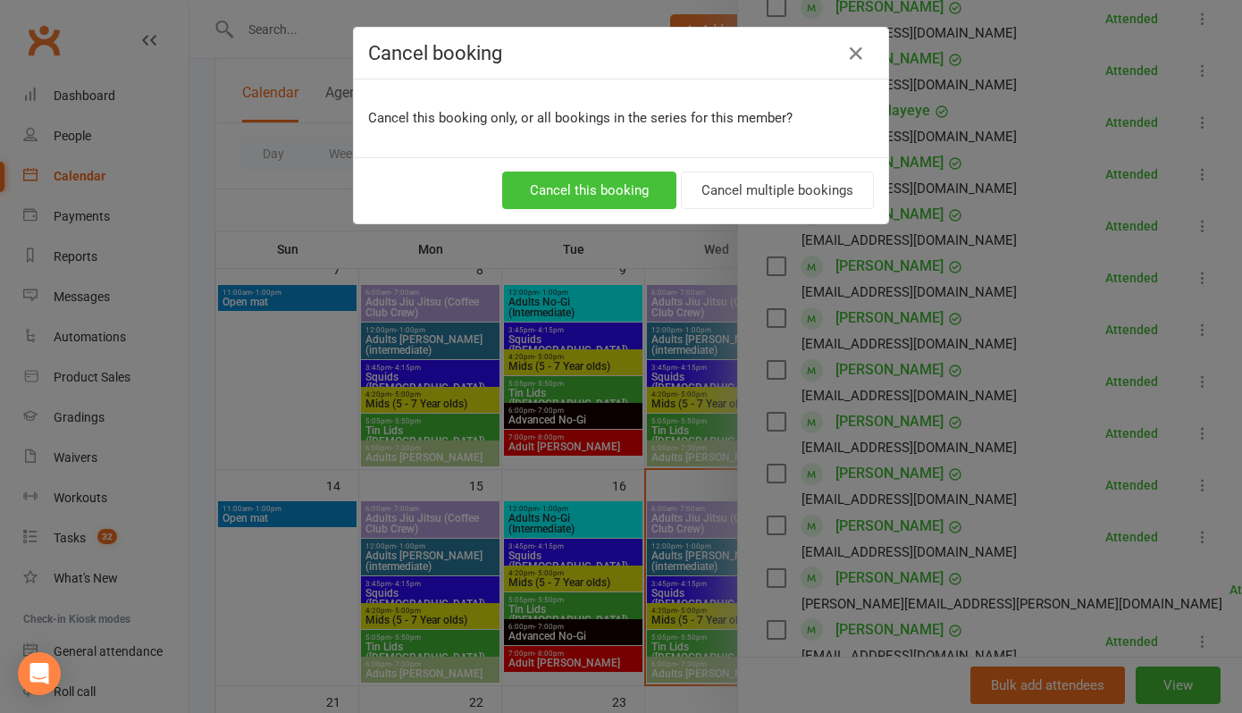
click at [595, 181] on button "Cancel this booking" at bounding box center [589, 191] width 174 height 38
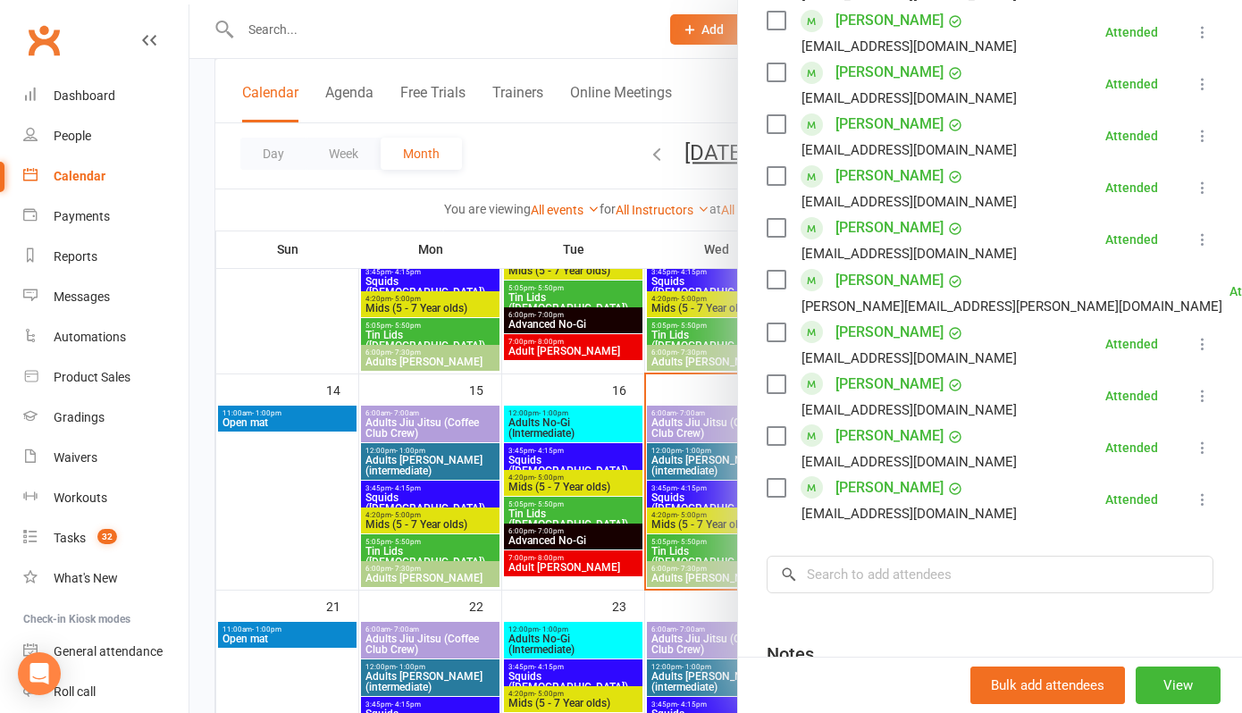
scroll to position [927, 0]
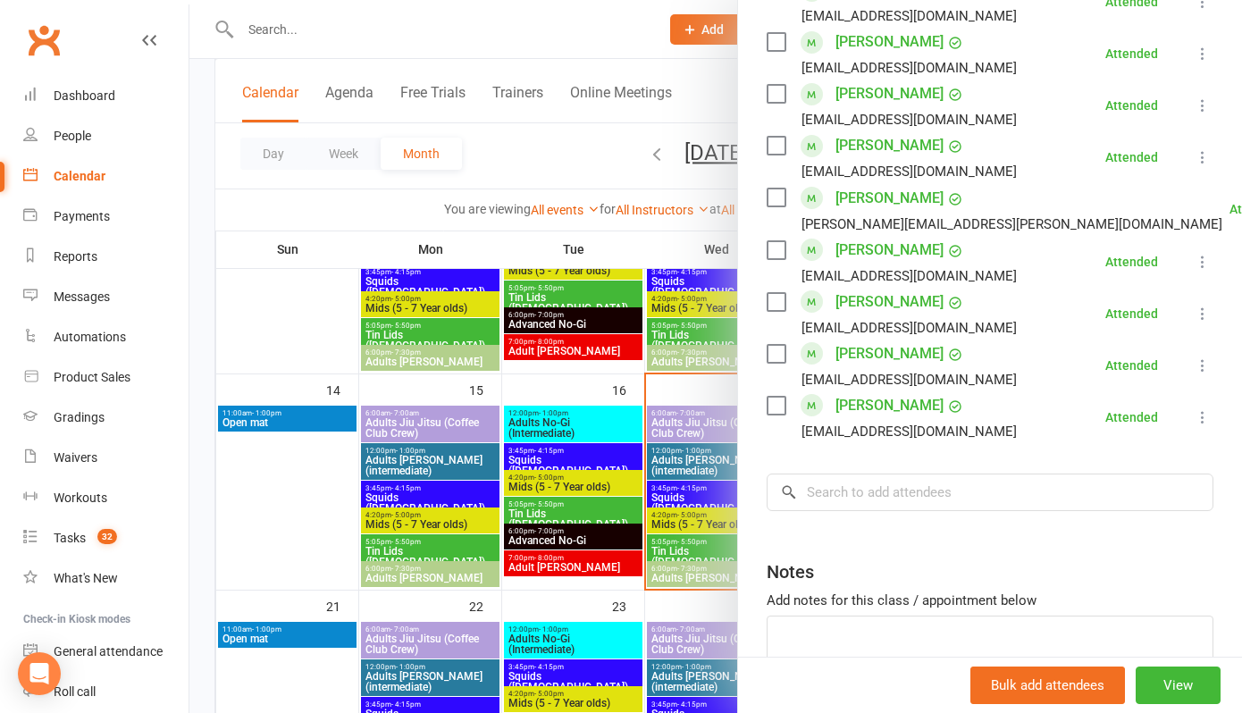
click at [608, 238] on div at bounding box center [715, 356] width 1053 height 713
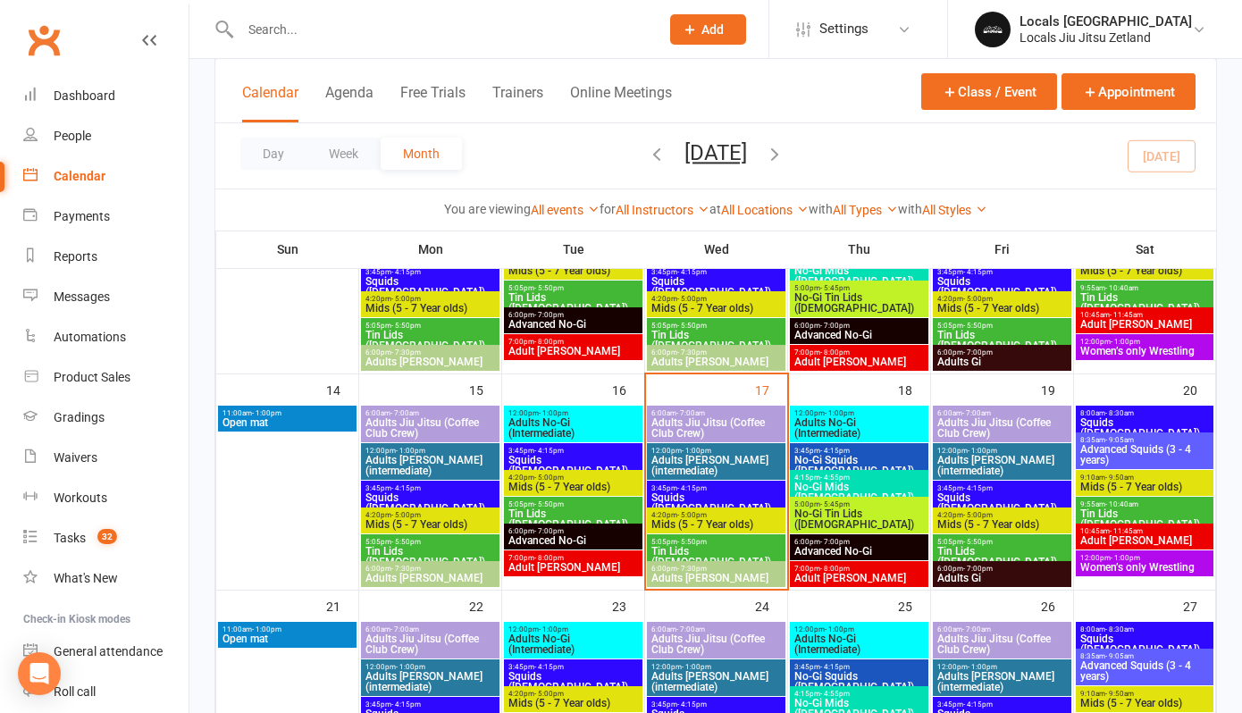
click at [708, 546] on span "Tin Lids ([DEMOGRAPHIC_DATA])" at bounding box center [716, 556] width 131 height 21
